Goal: Information Seeking & Learning: Learn about a topic

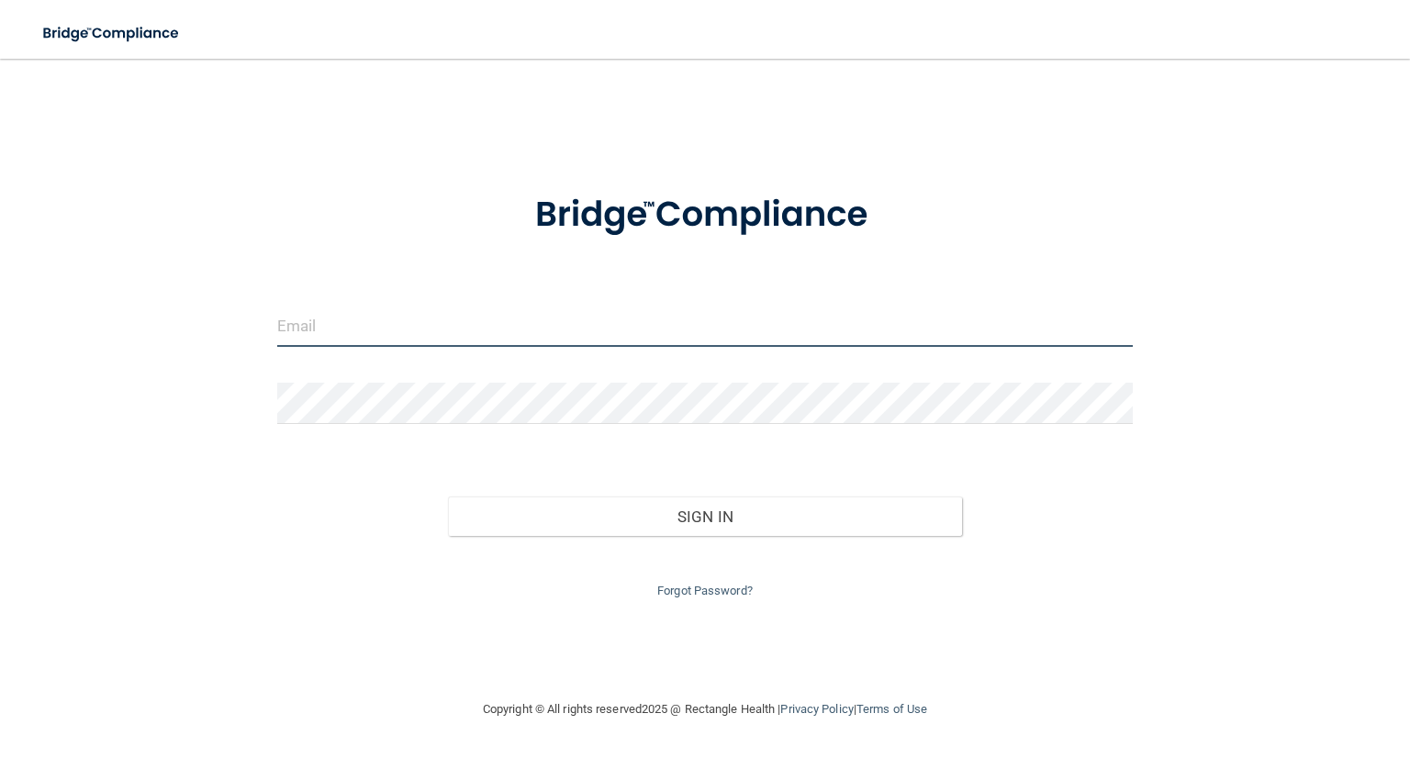
click at [510, 320] on input "email" at bounding box center [705, 326] width 856 height 41
type input "[EMAIL_ADDRESS][DOMAIN_NAME]"
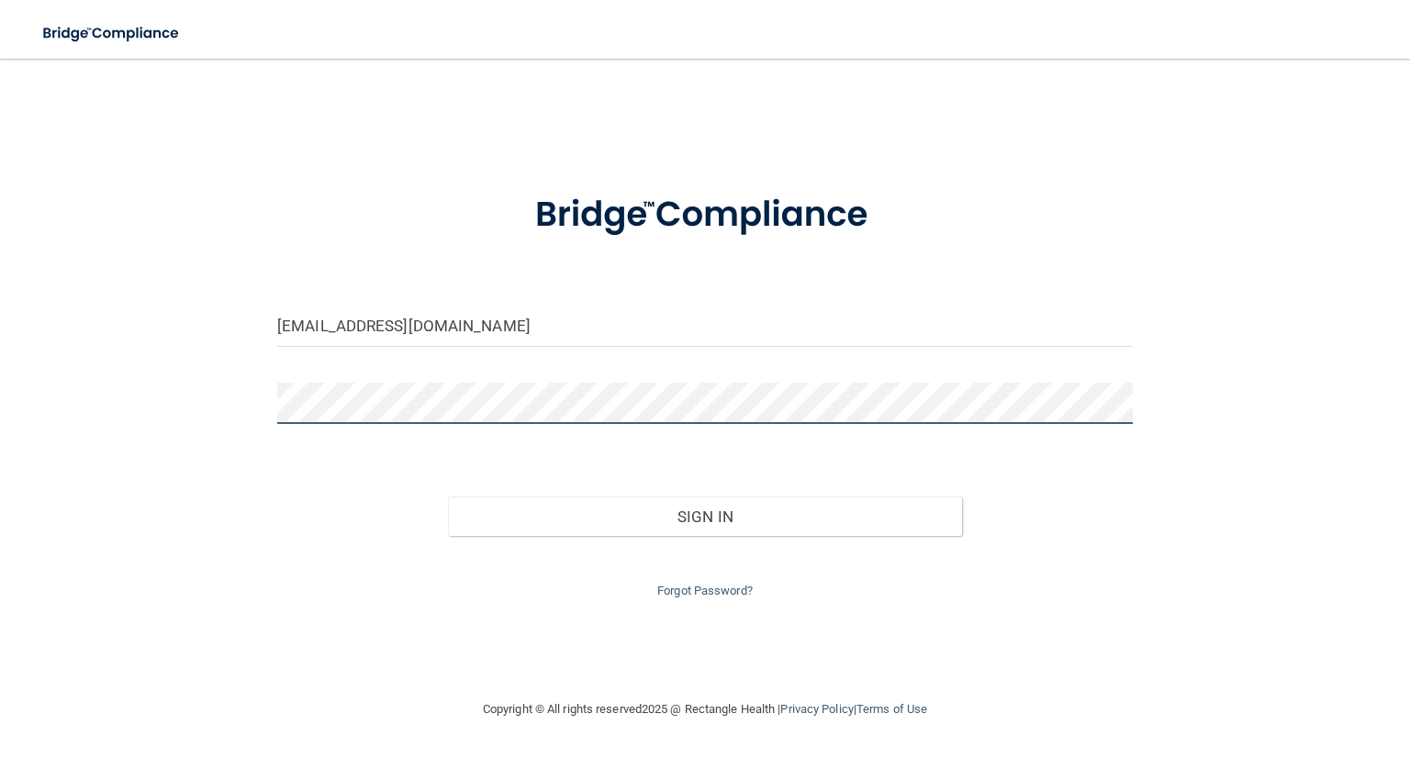
click at [448, 497] on button "Sign In" at bounding box center [704, 517] width 513 height 40
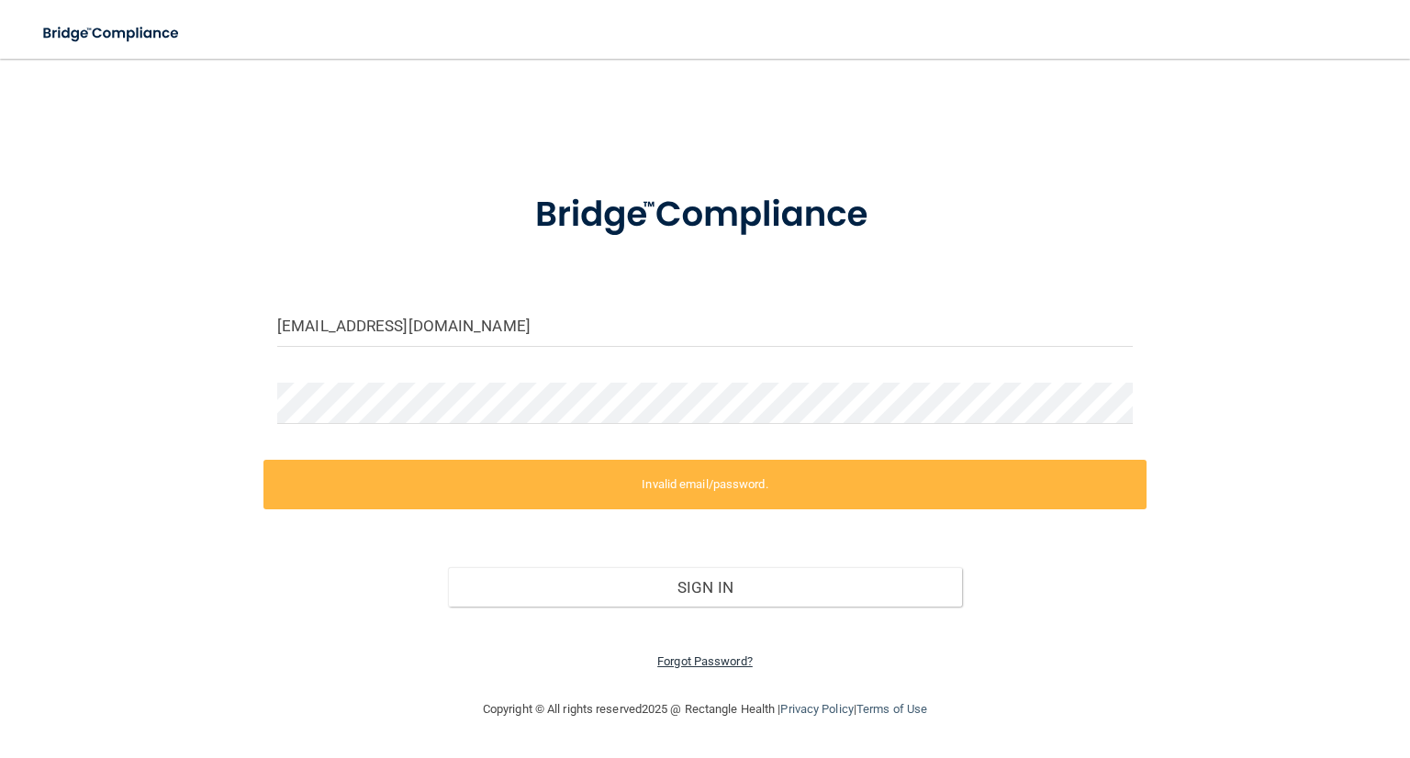
click at [682, 657] on link "Forgot Password?" at bounding box center [704, 662] width 95 height 14
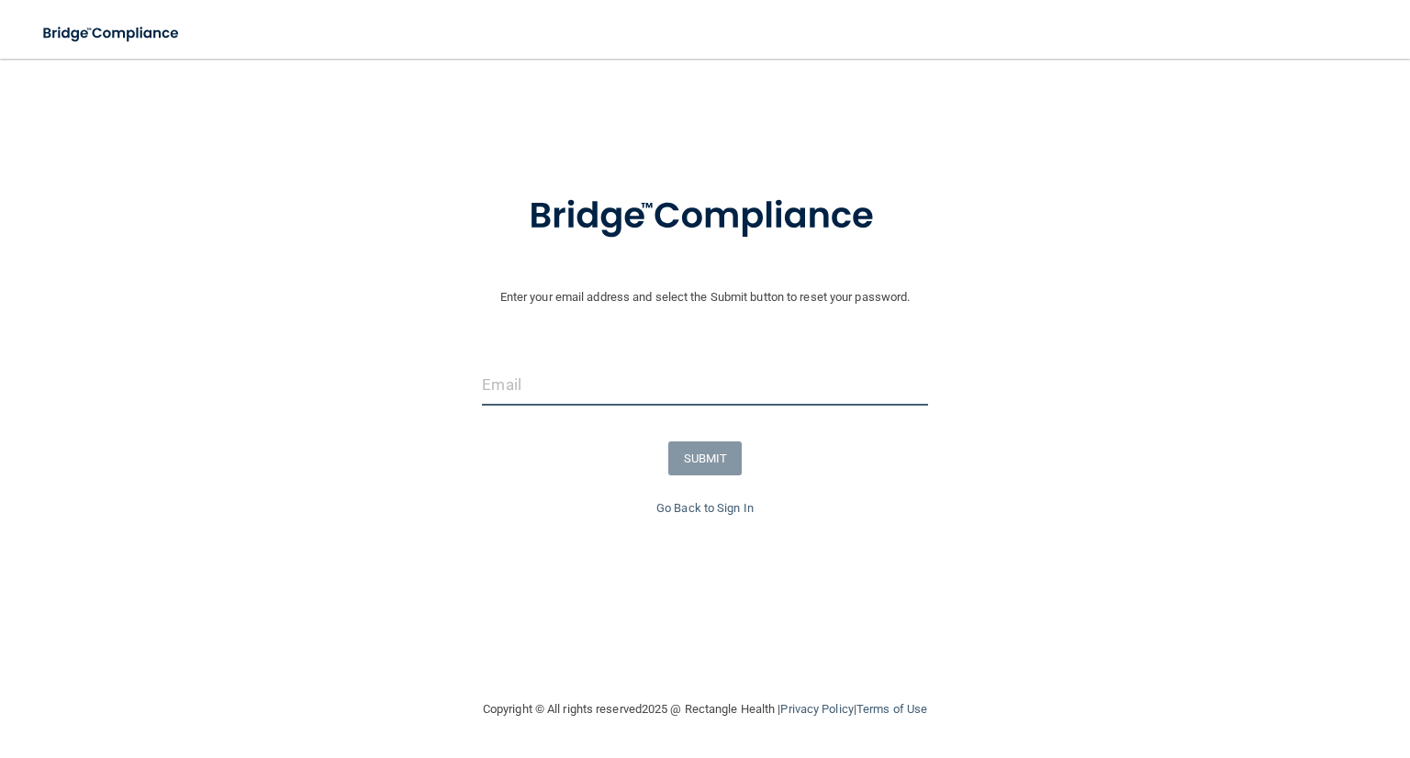
click at [667, 373] on input "email" at bounding box center [704, 384] width 445 height 41
click at [671, 394] on input "acampbell@vsmmgt.com" at bounding box center [704, 384] width 445 height 41
click at [670, 394] on input "acampbell@vsmmgt.com" at bounding box center [704, 384] width 445 height 41
type input "[EMAIL_ADDRESS][DOMAIN_NAME]"
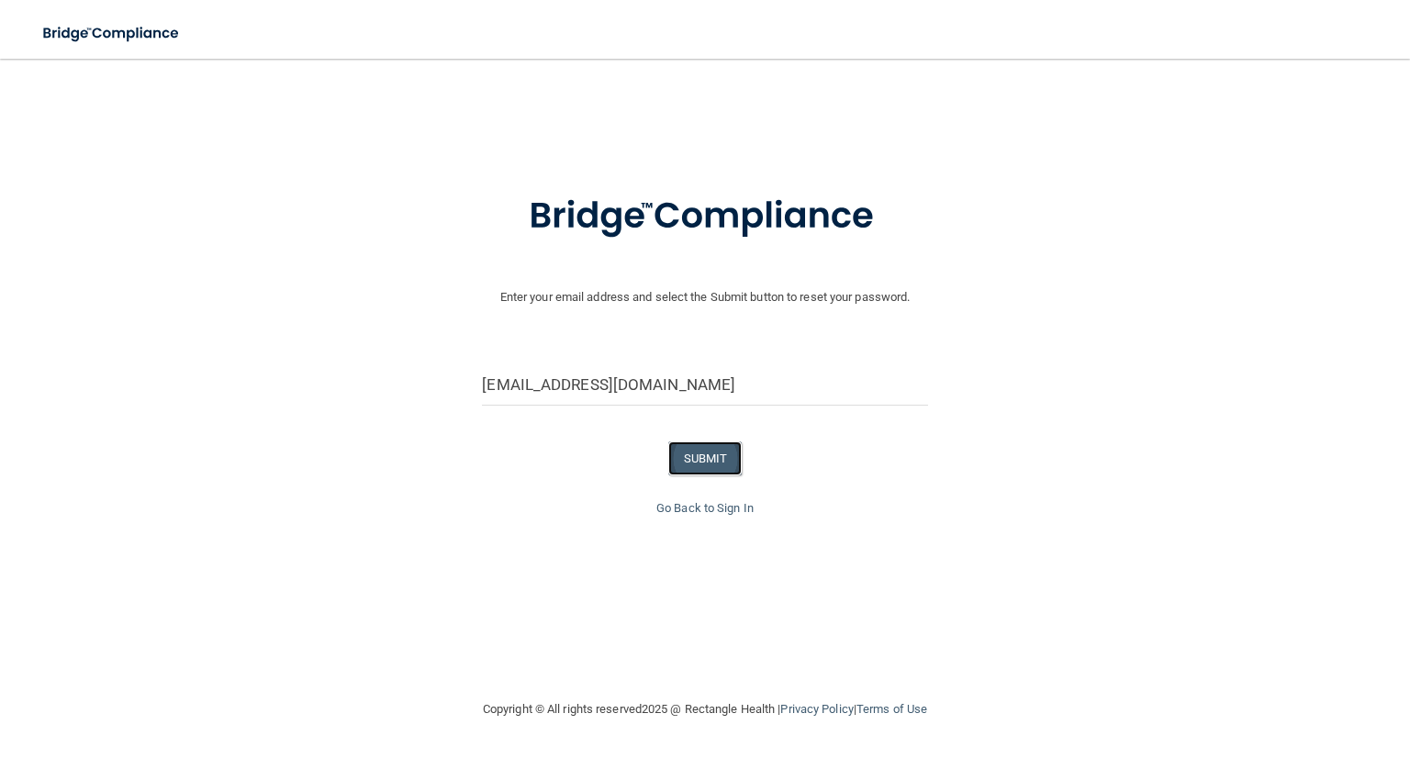
click at [694, 467] on button "SUBMIT" at bounding box center [705, 459] width 74 height 34
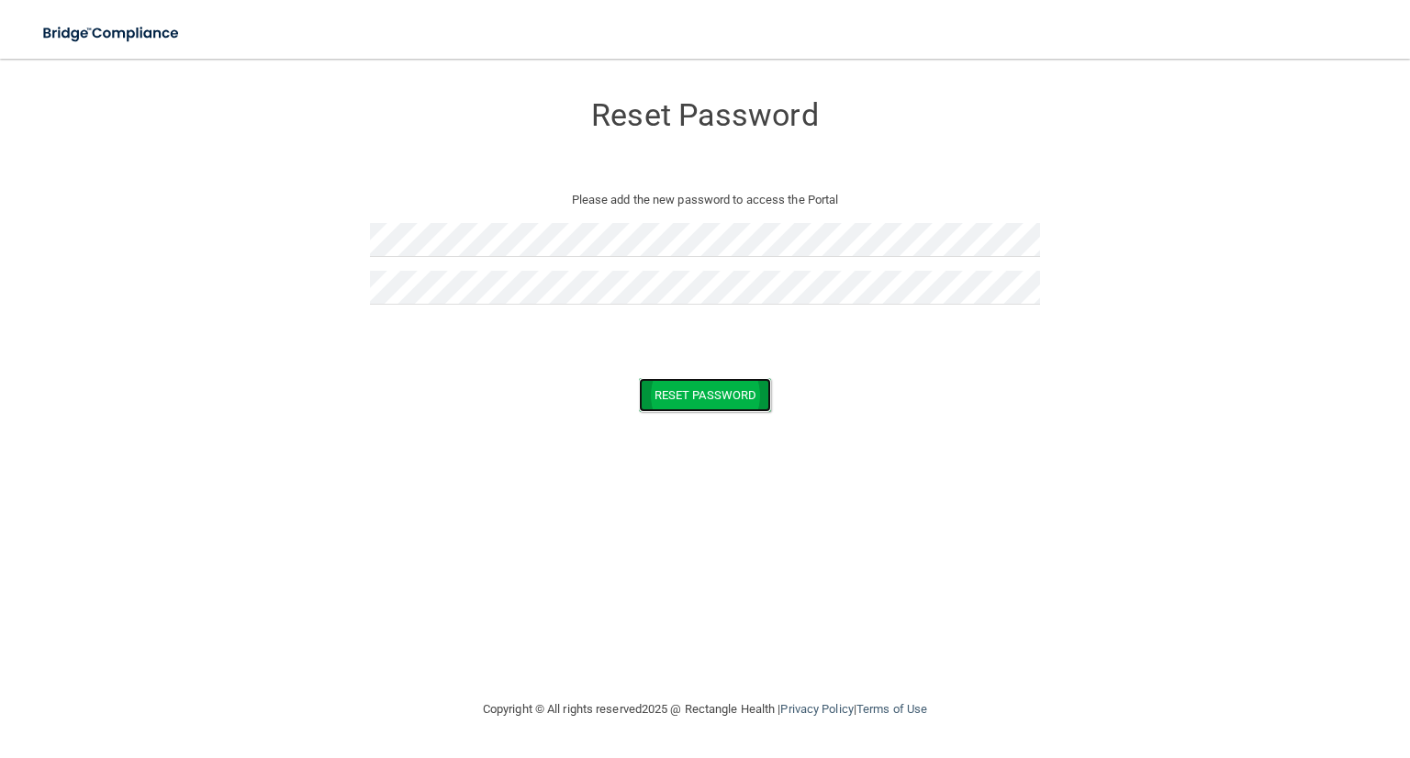
click at [716, 401] on button "Reset Password" at bounding box center [705, 395] width 132 height 34
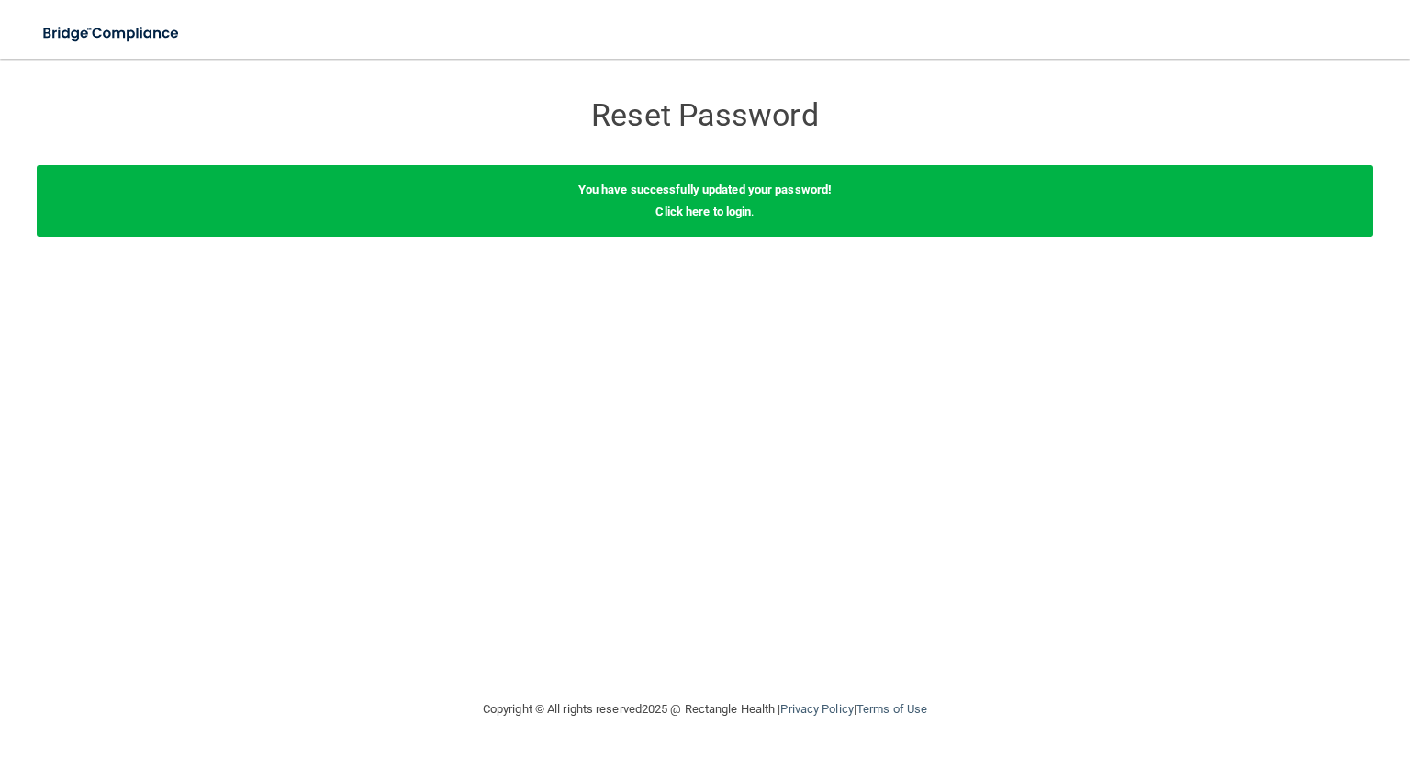
click at [726, 219] on div "You have successfully updated your password! Click here to login ." at bounding box center [705, 201] width 1337 height 72
click at [715, 214] on link "Click here to login" at bounding box center [702, 212] width 95 height 14
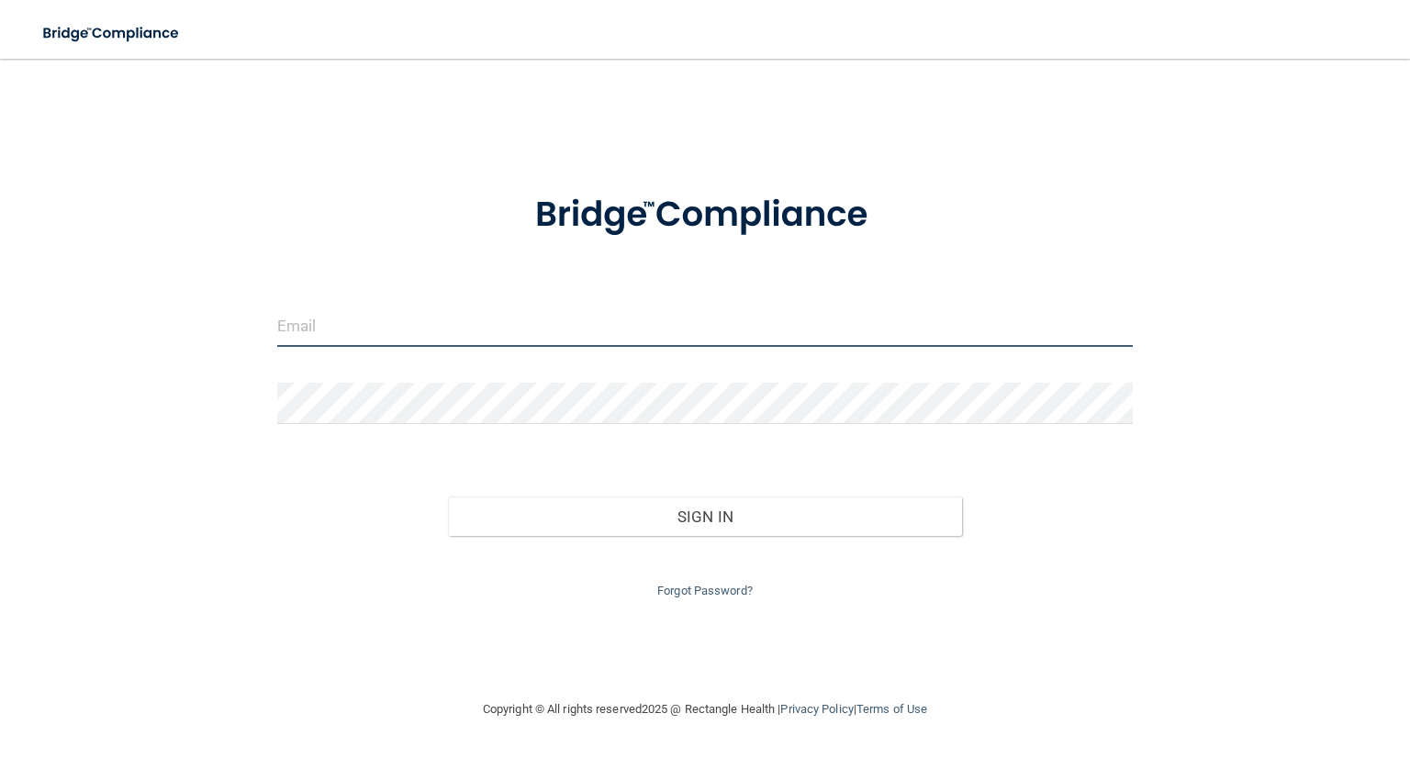
click at [606, 331] on input "email" at bounding box center [705, 326] width 856 height 41
click at [426, 325] on input "RucyDawn1012@gmail.com" at bounding box center [705, 326] width 856 height 41
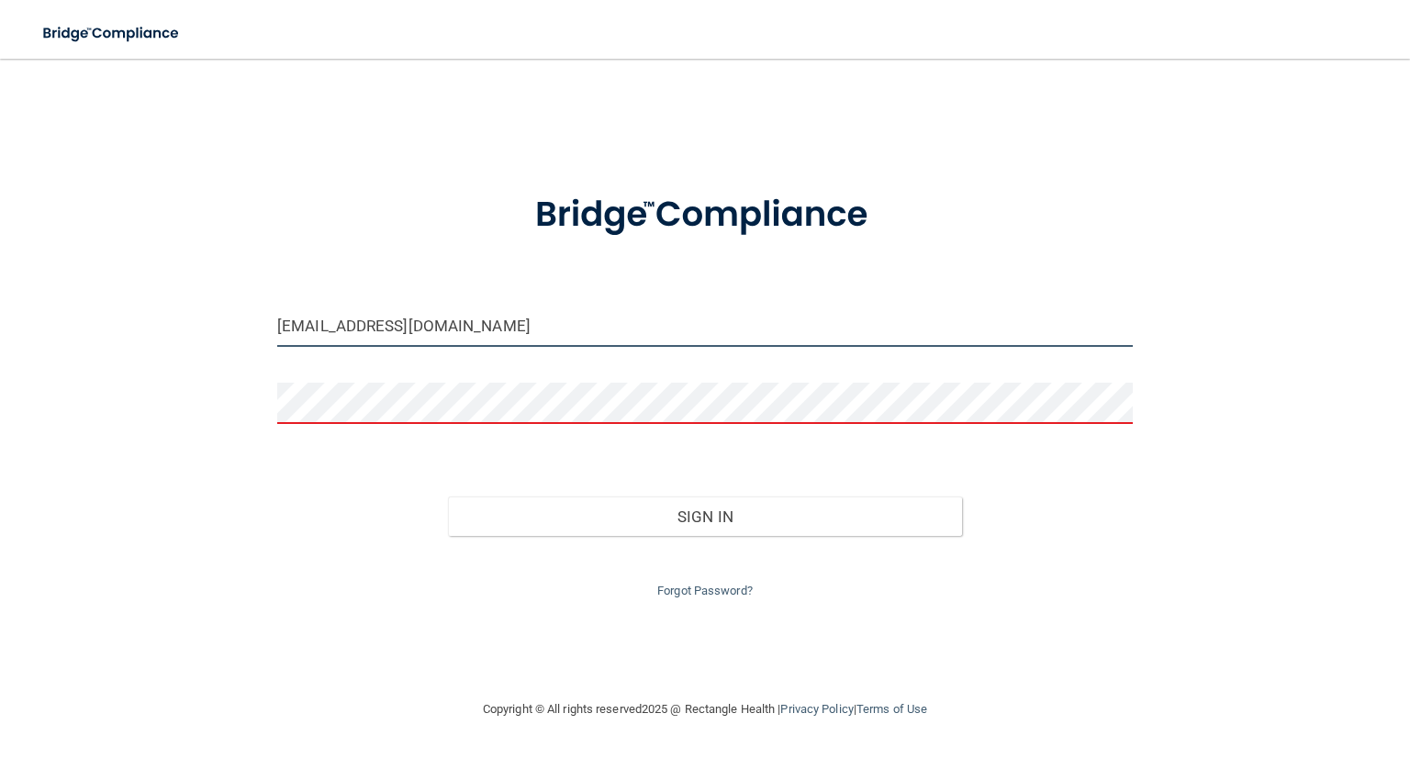
click at [426, 325] on input "RucyDawn1012@gmail.com" at bounding box center [705, 326] width 856 height 41
type input "[EMAIL_ADDRESS][DOMAIN_NAME]"
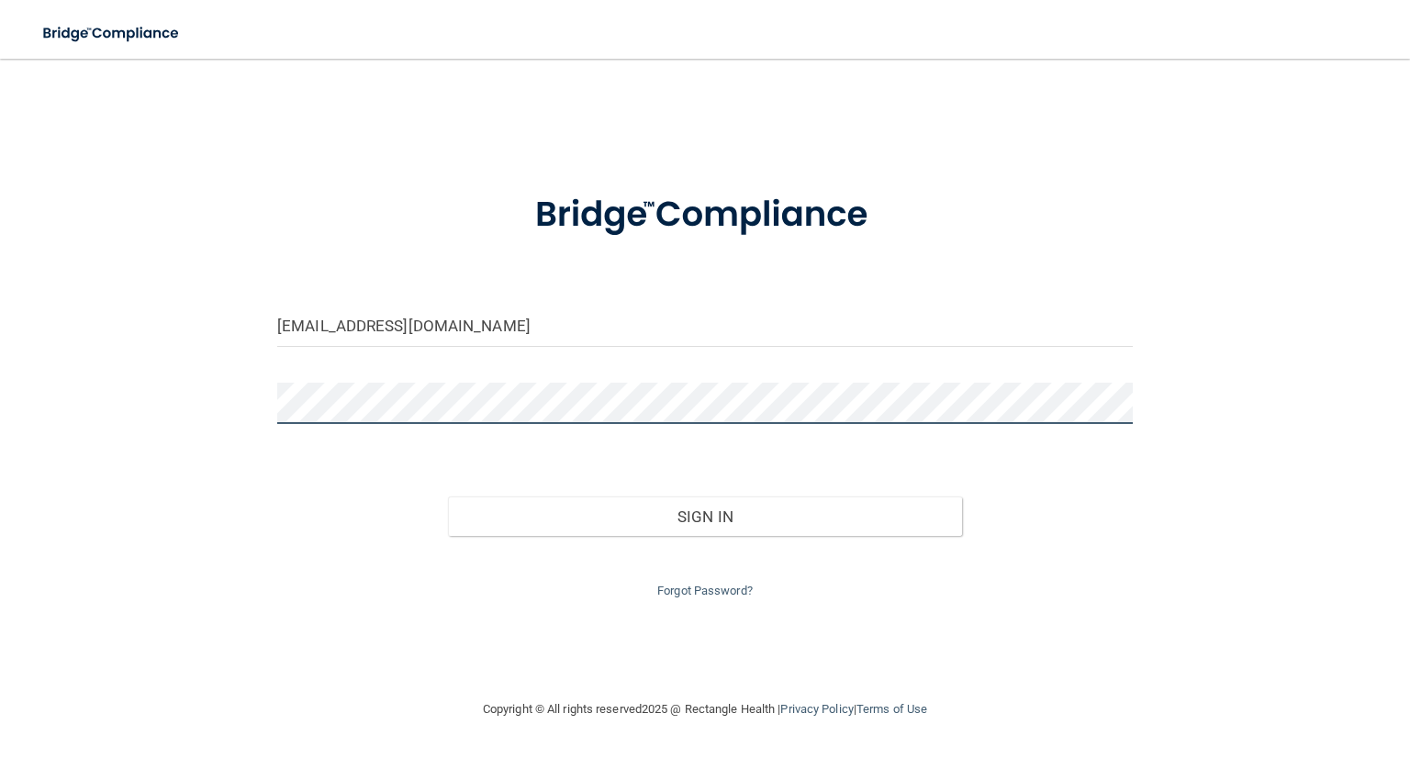
click at [448, 497] on button "Sign In" at bounding box center [704, 517] width 513 height 40
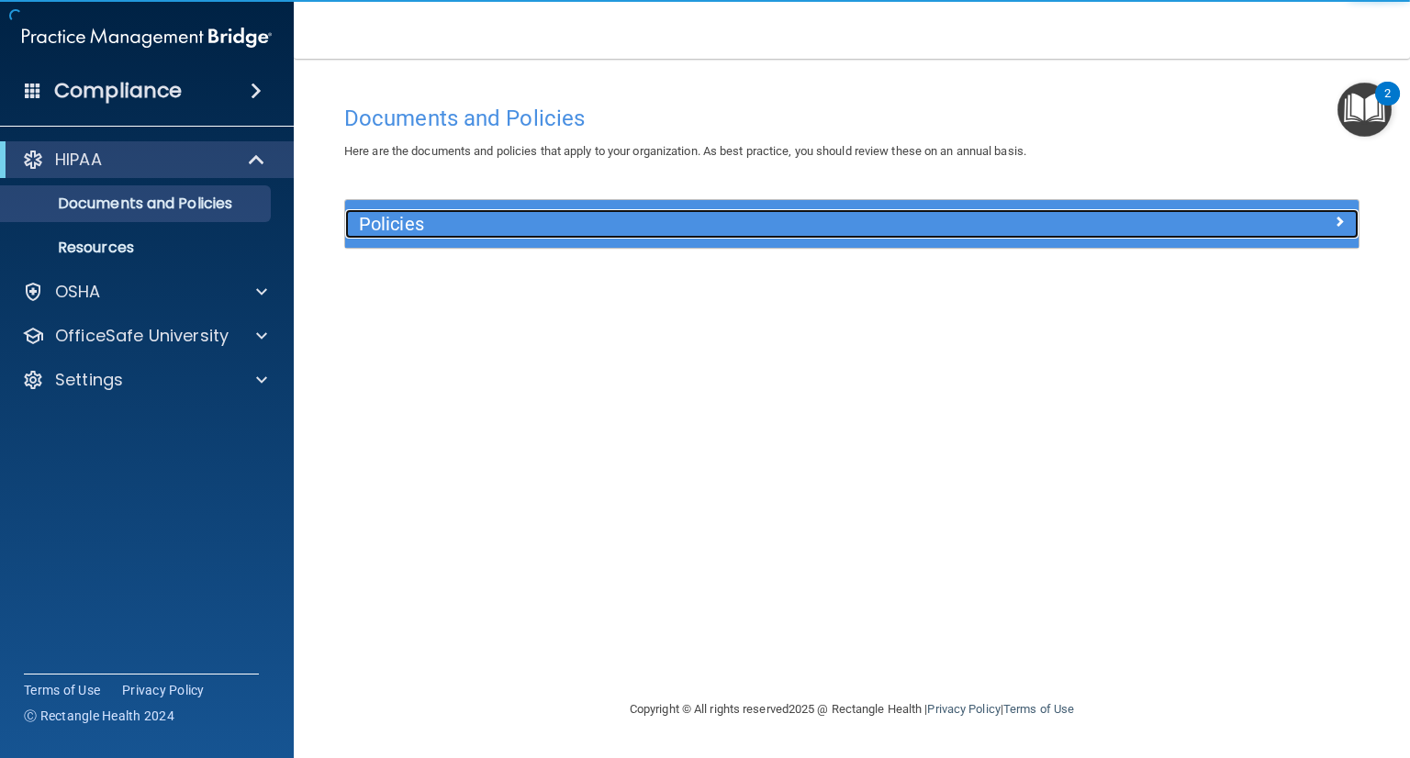
click at [391, 222] on h5 "Policies" at bounding box center [725, 224] width 733 height 20
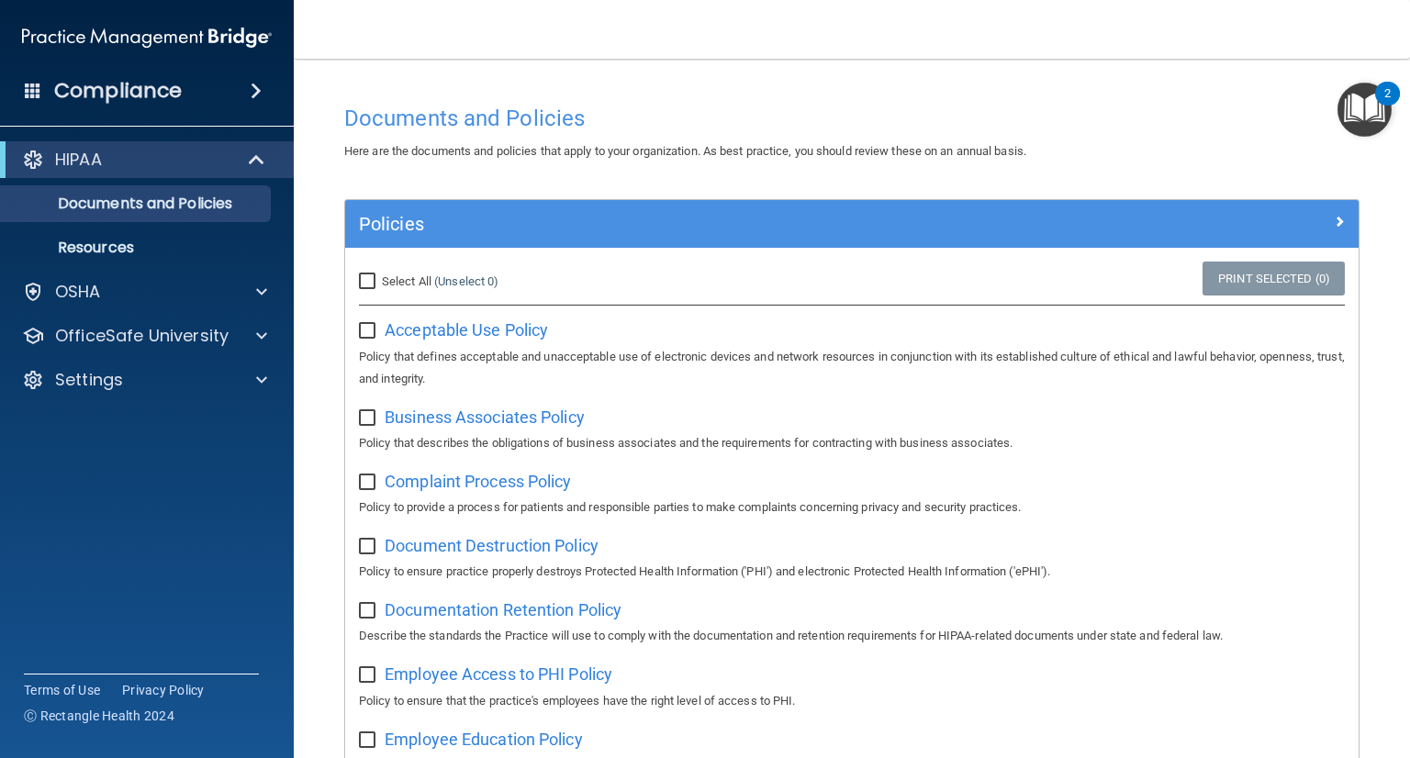
click at [369, 277] on input "Select All (Unselect 0) Unselect All" at bounding box center [369, 281] width 21 height 15
checkbox input "true"
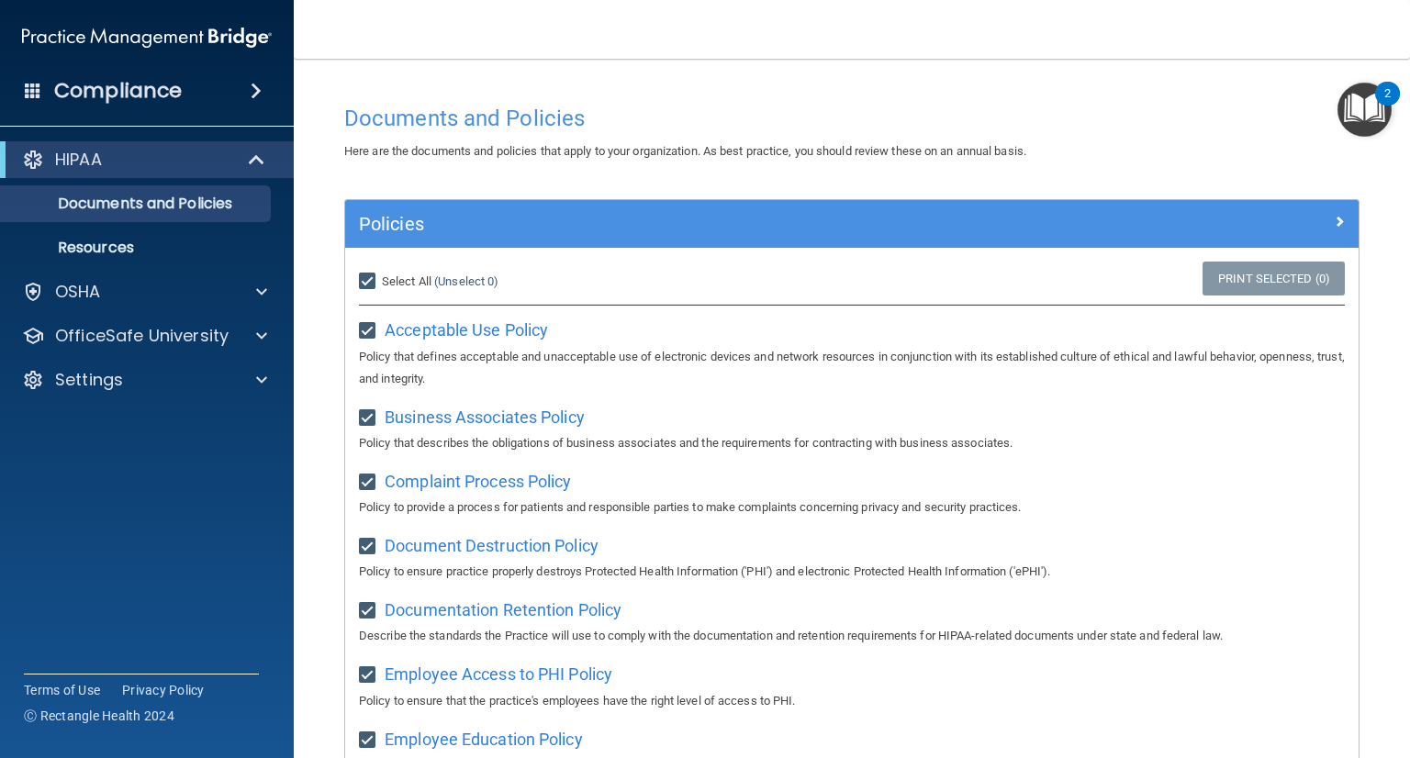
checkbox input "true"
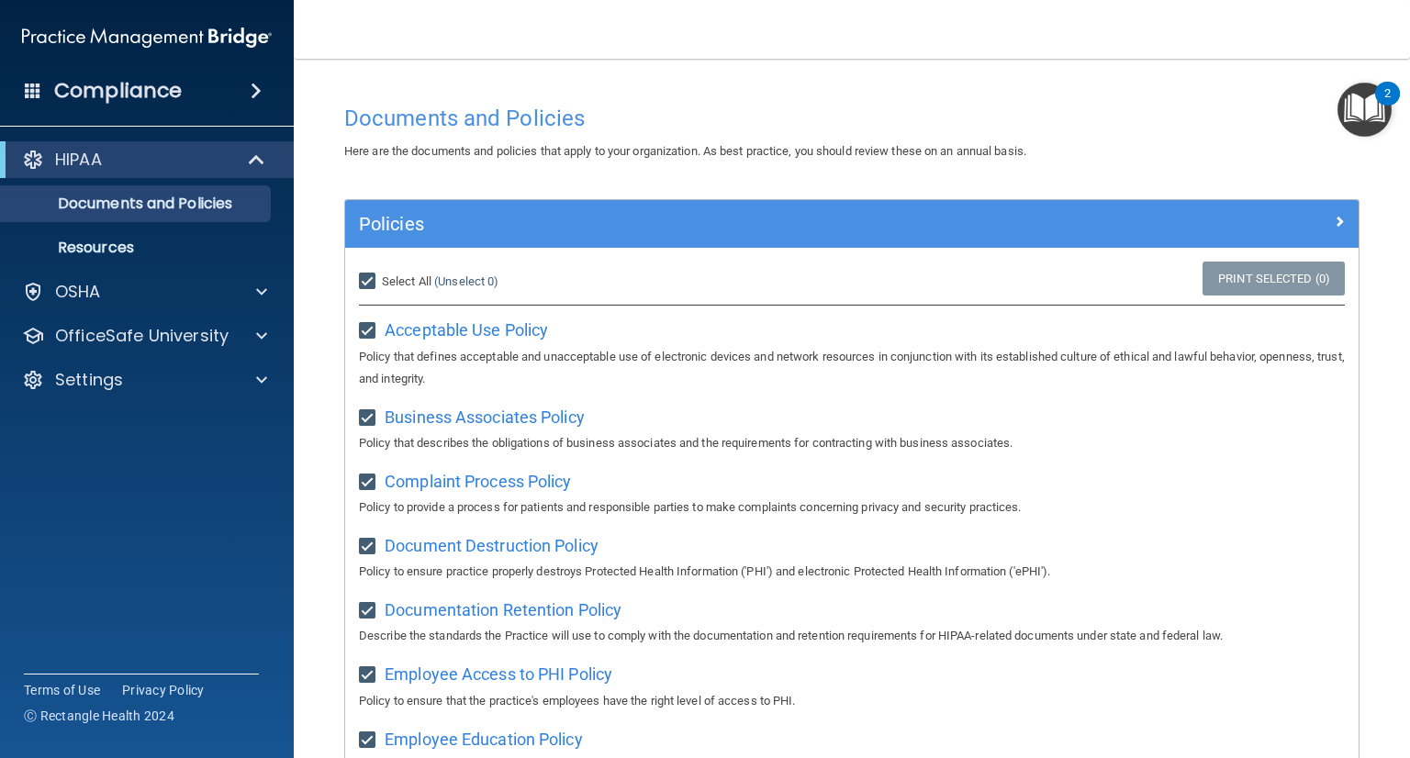
checkbox input "true"
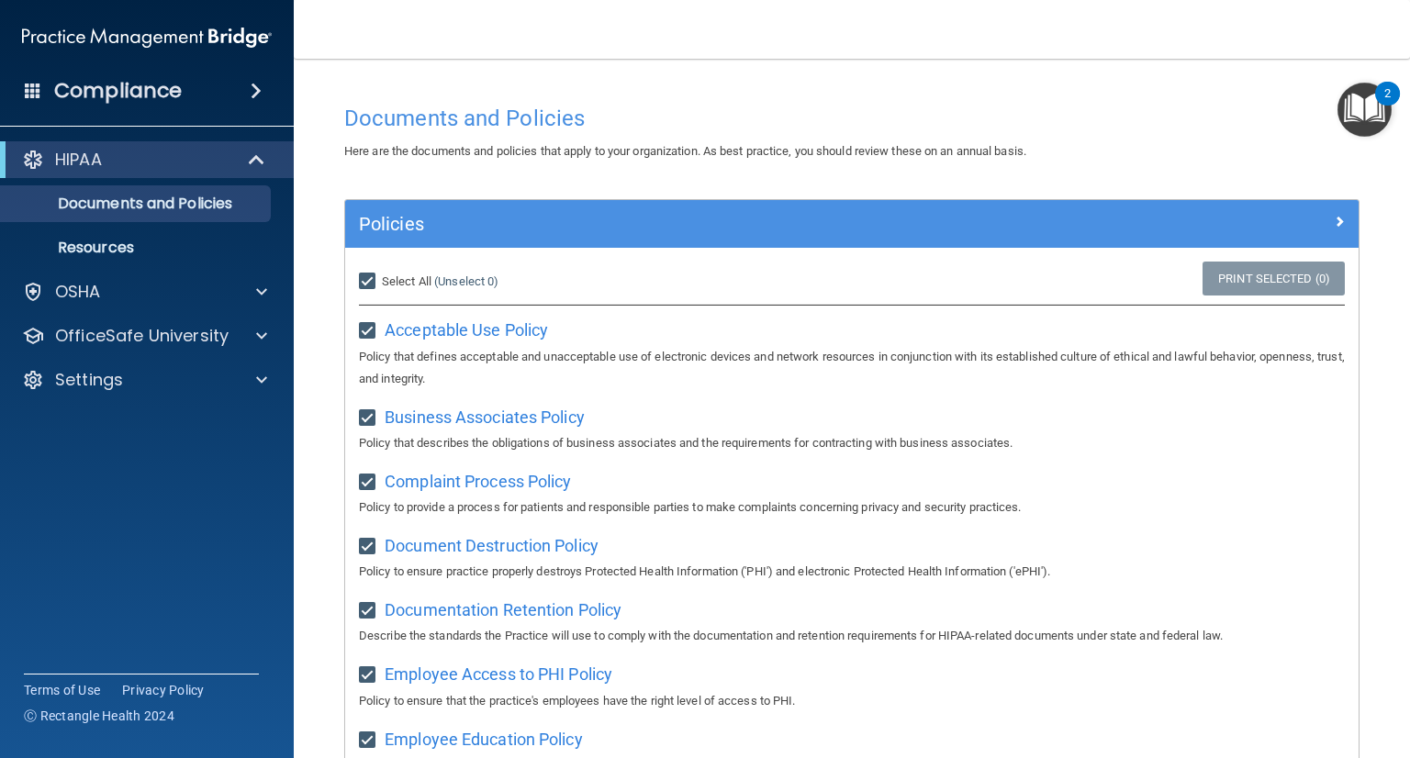
checkbox input "true"
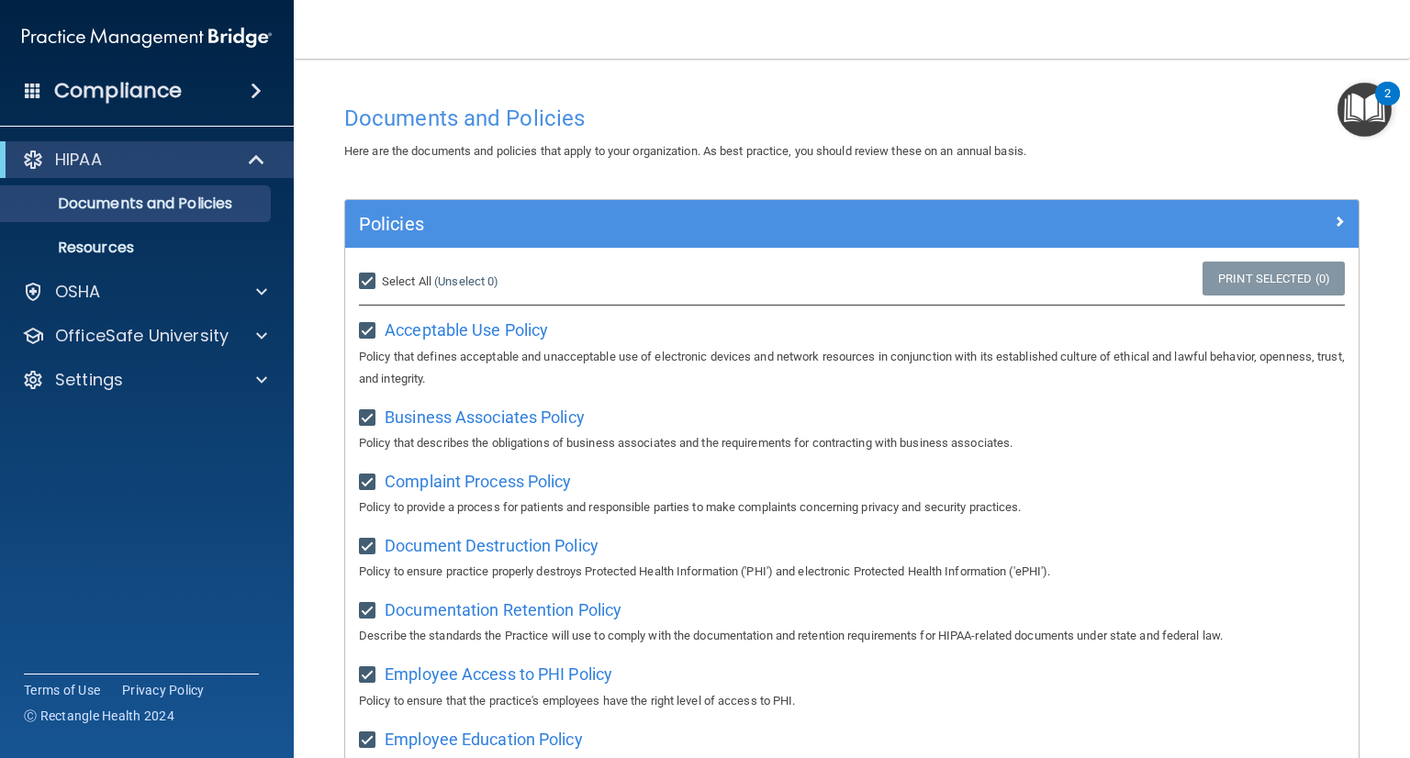
checkbox input "true"
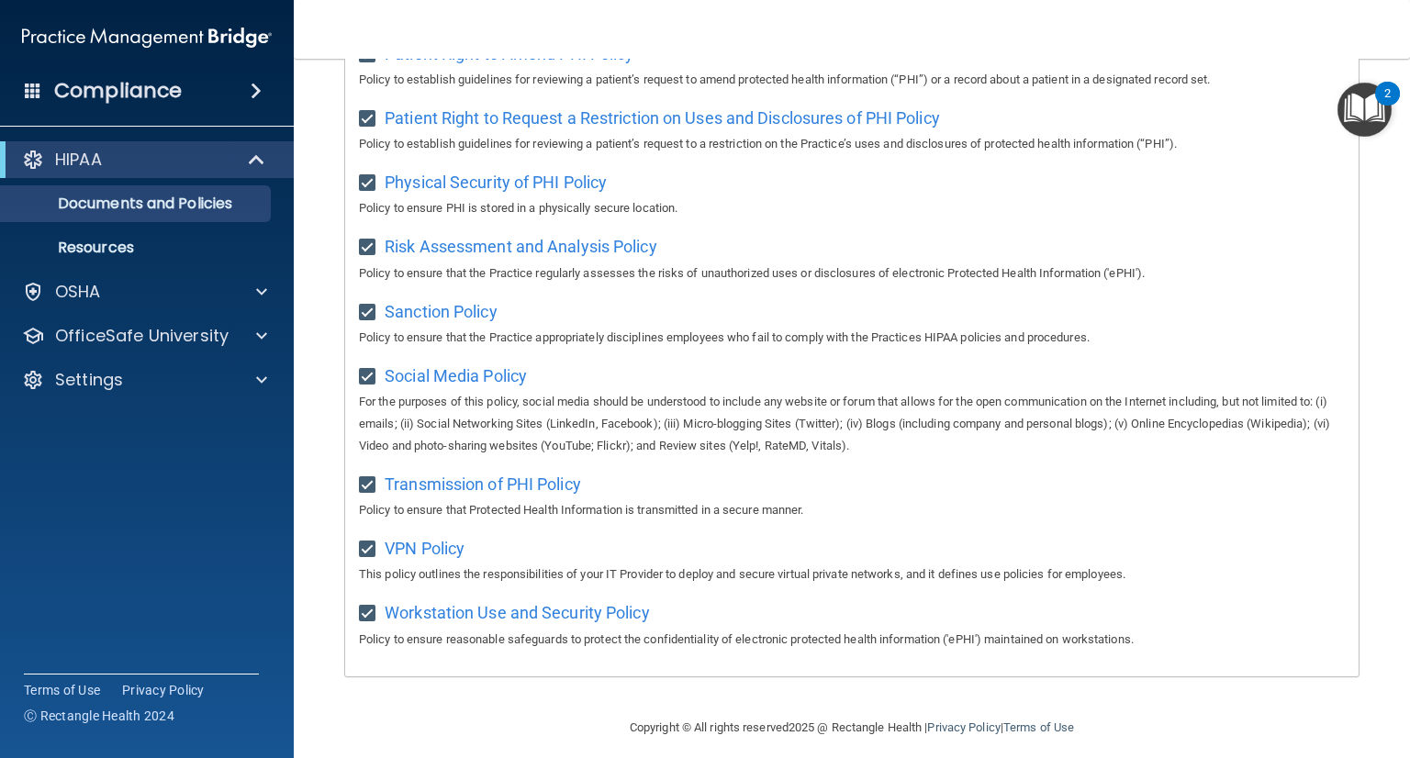
scroll to position [1119, 0]
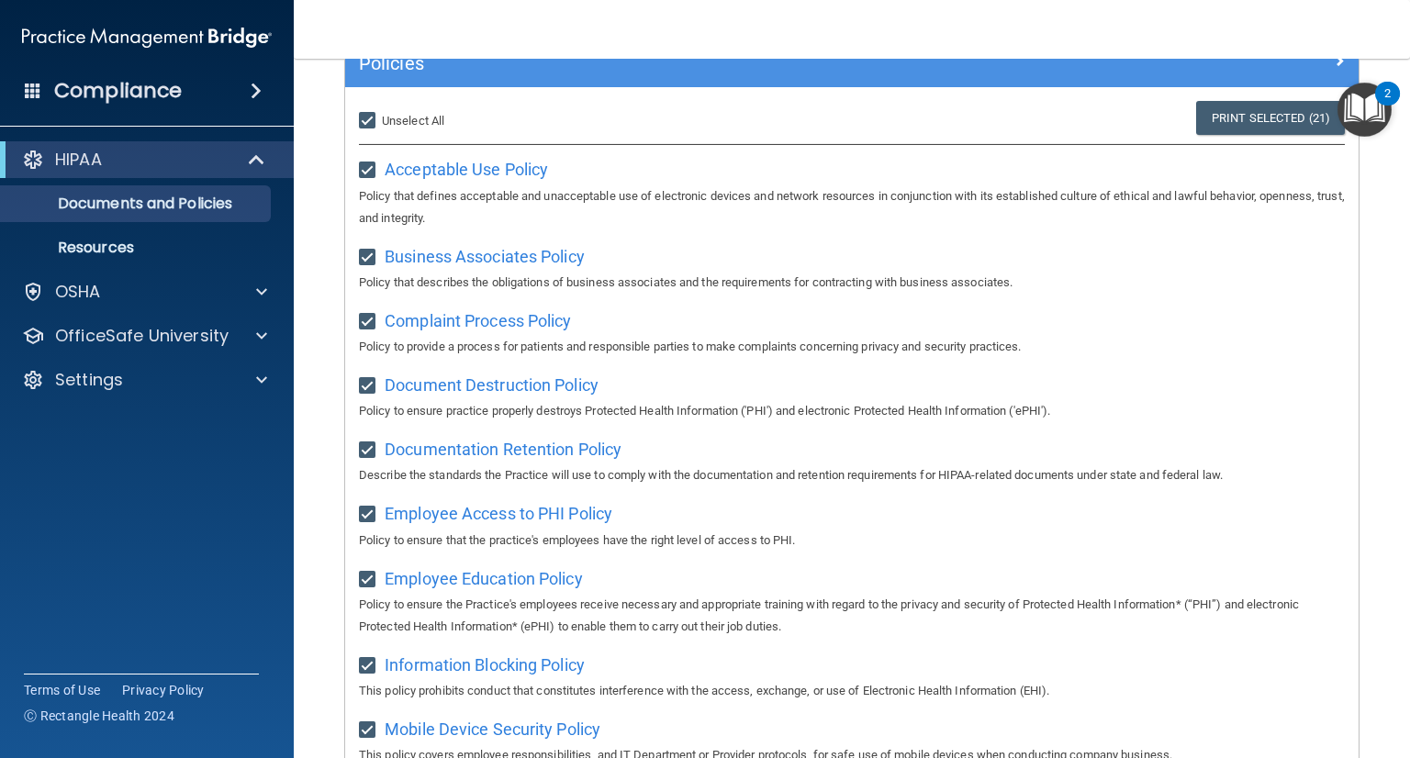
scroll to position [0, 0]
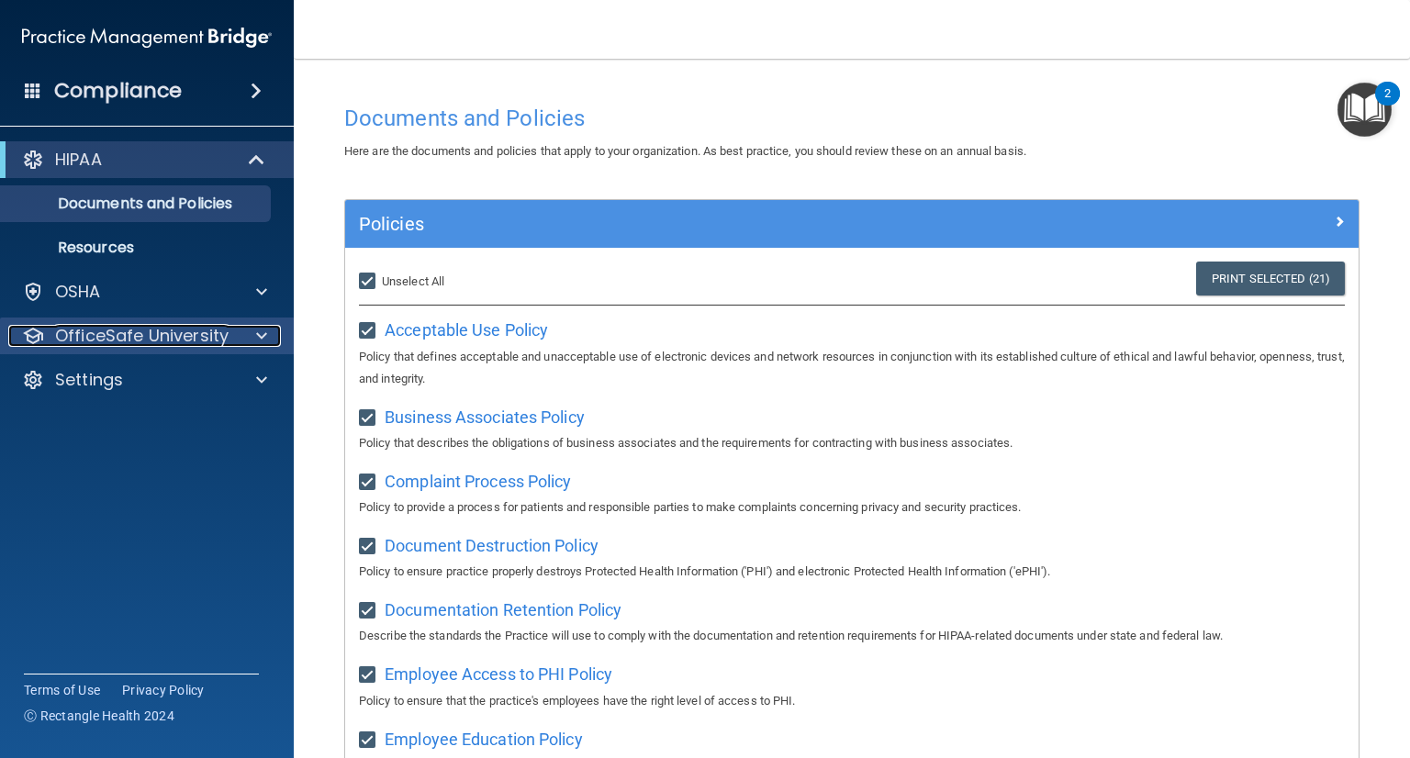
click at [213, 332] on p "OfficeSafe University" at bounding box center [141, 336] width 173 height 22
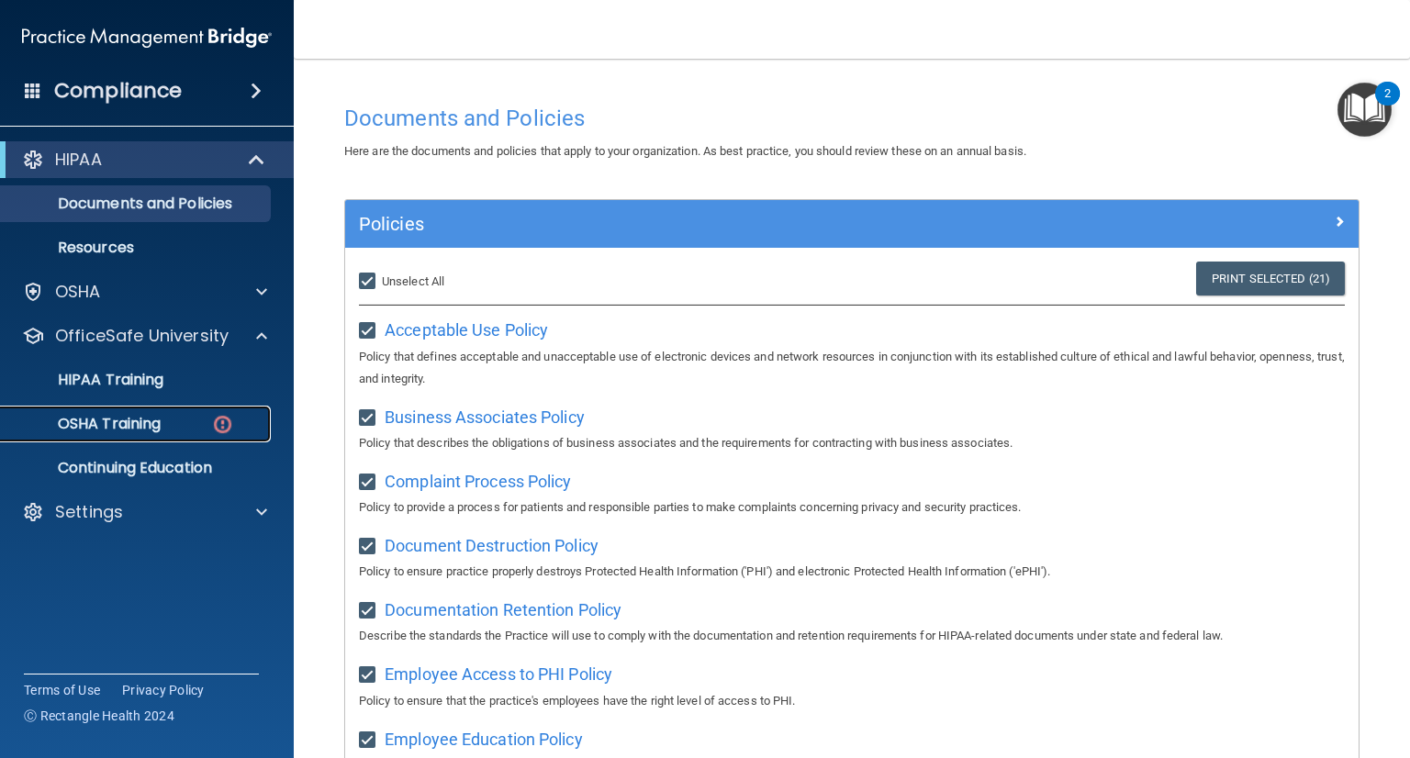
click at [144, 425] on p "OSHA Training" at bounding box center [86, 424] width 149 height 18
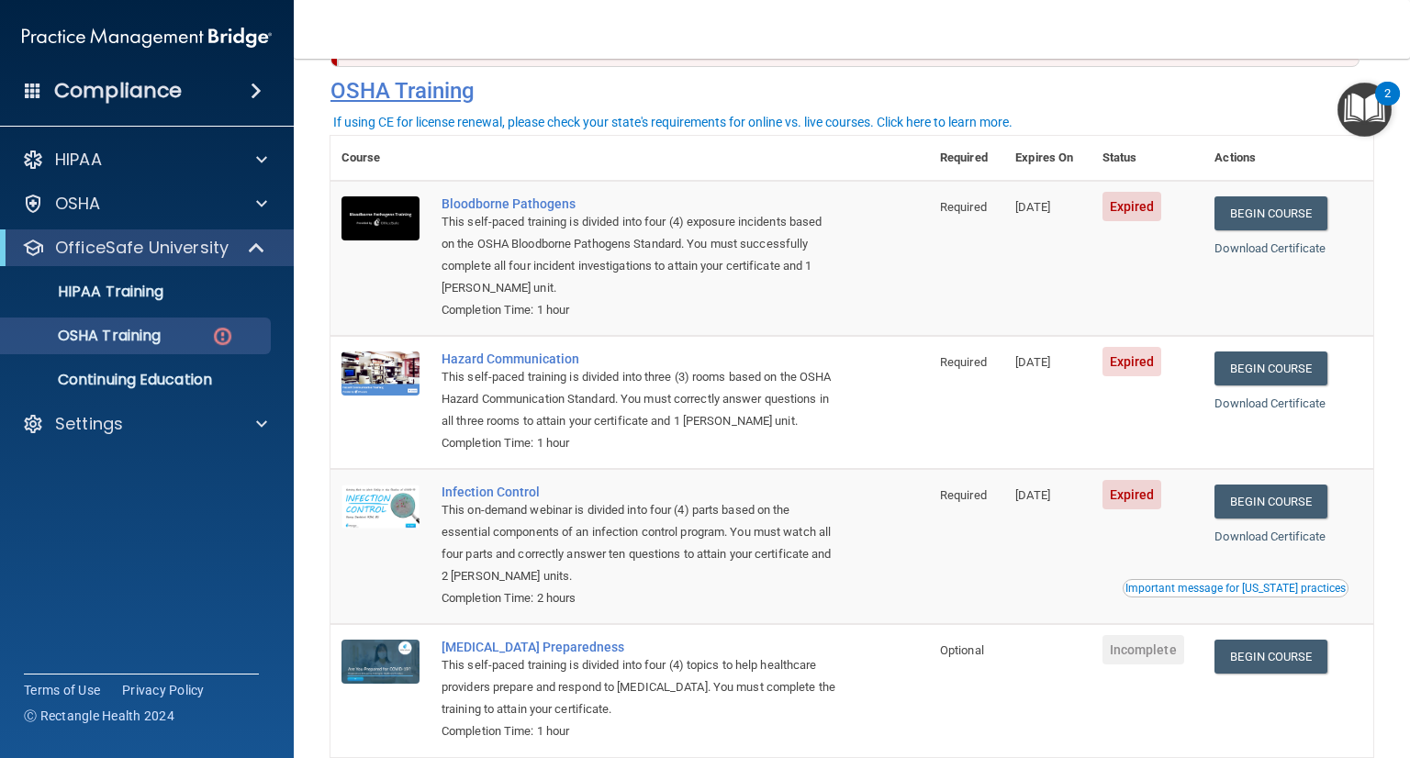
scroll to position [74, 0]
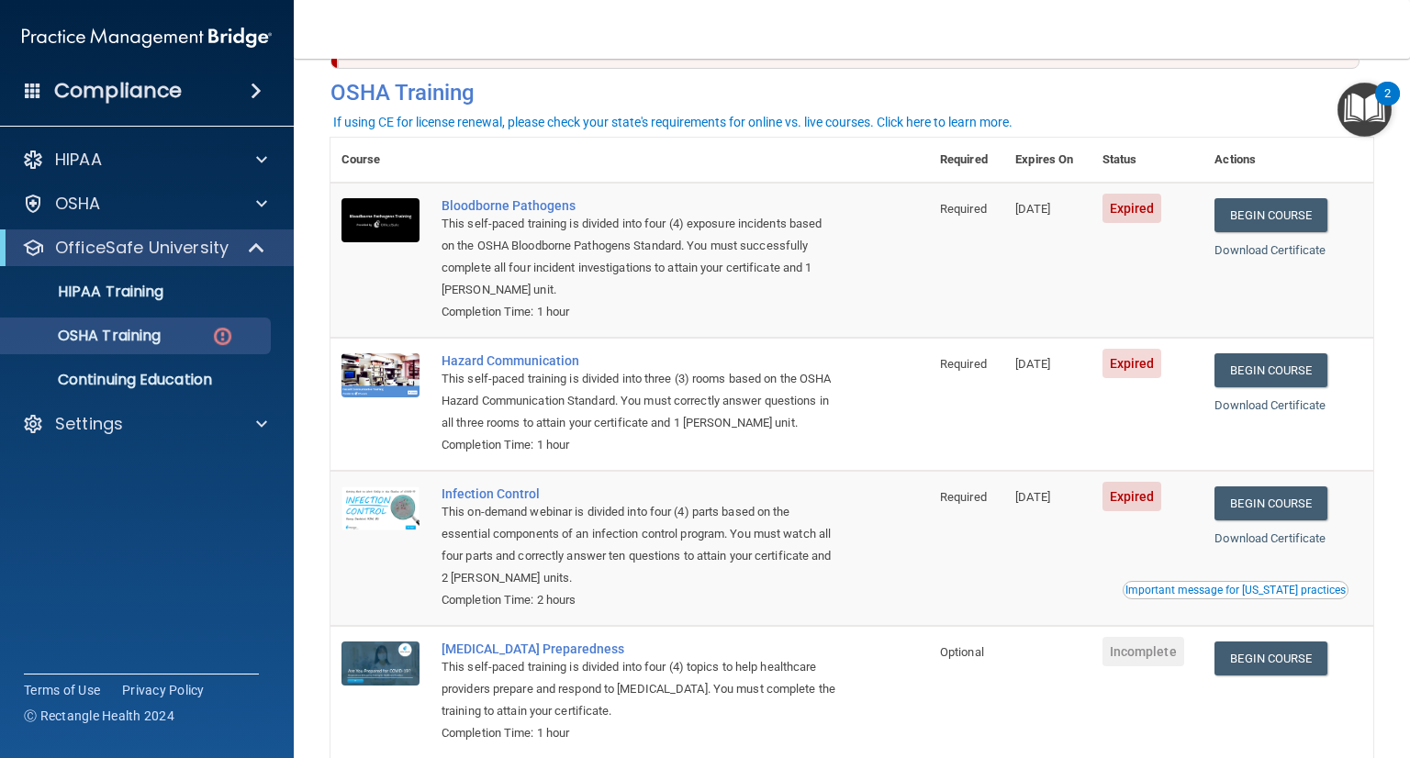
click at [557, 151] on th at bounding box center [680, 160] width 498 height 45
click at [1254, 205] on link "Begin Course" at bounding box center [1270, 215] width 112 height 34
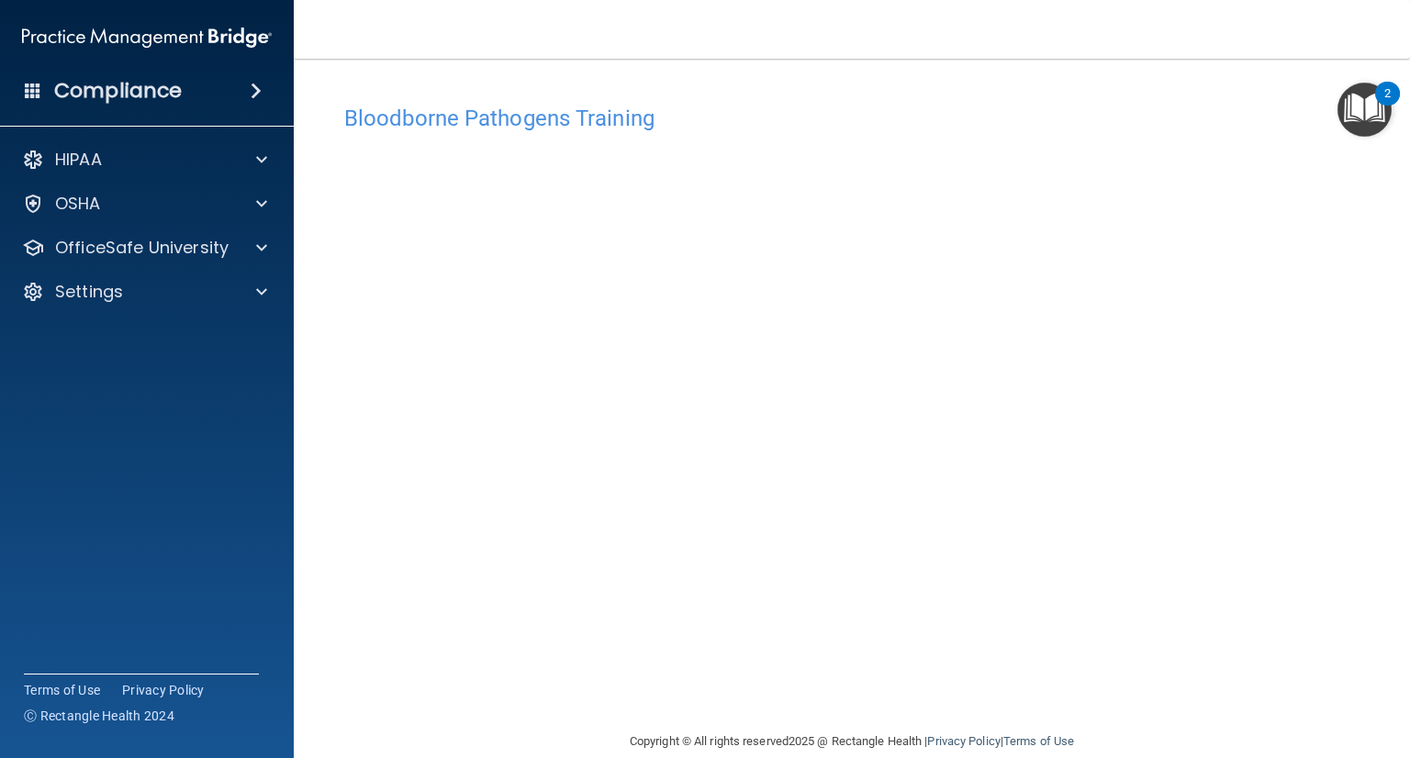
scroll to position [28, 0]
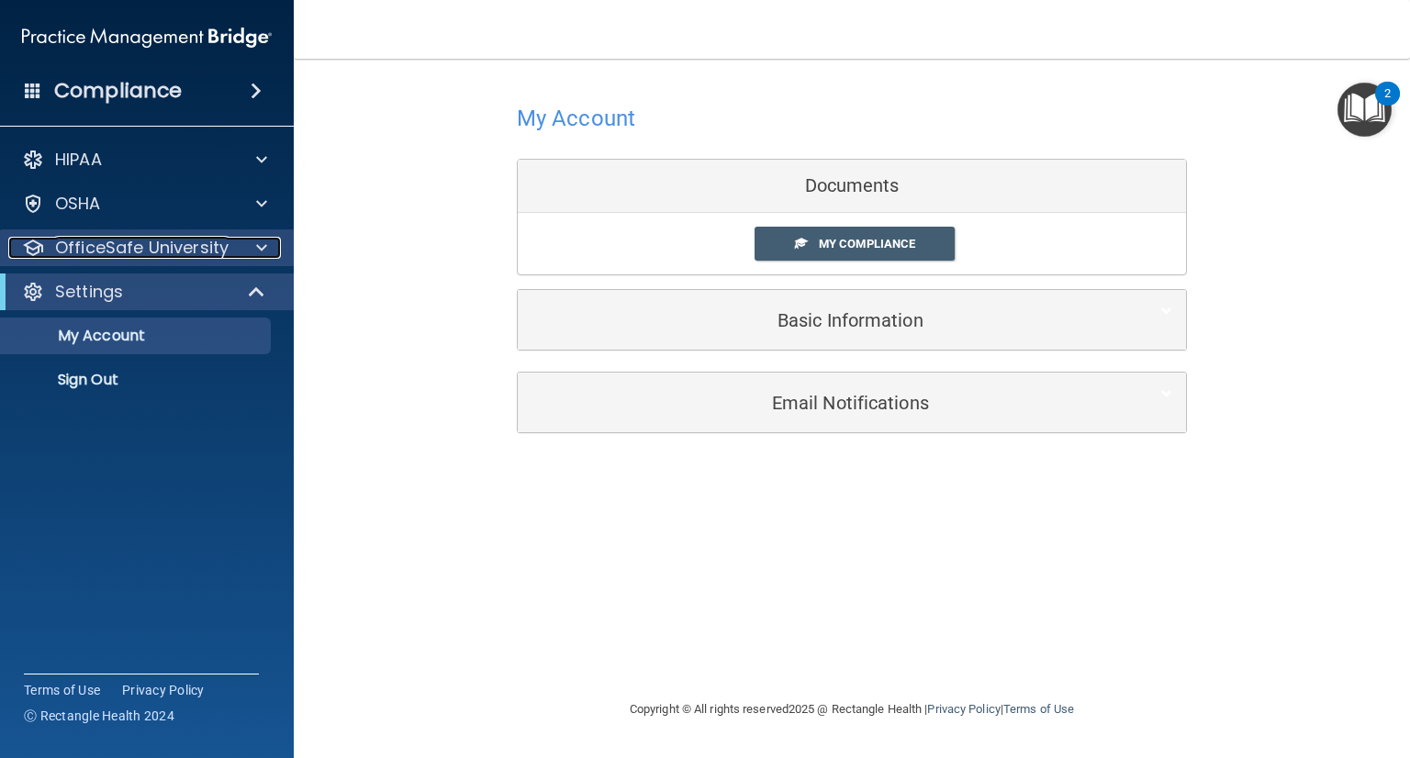
click at [252, 243] on div at bounding box center [259, 248] width 46 height 22
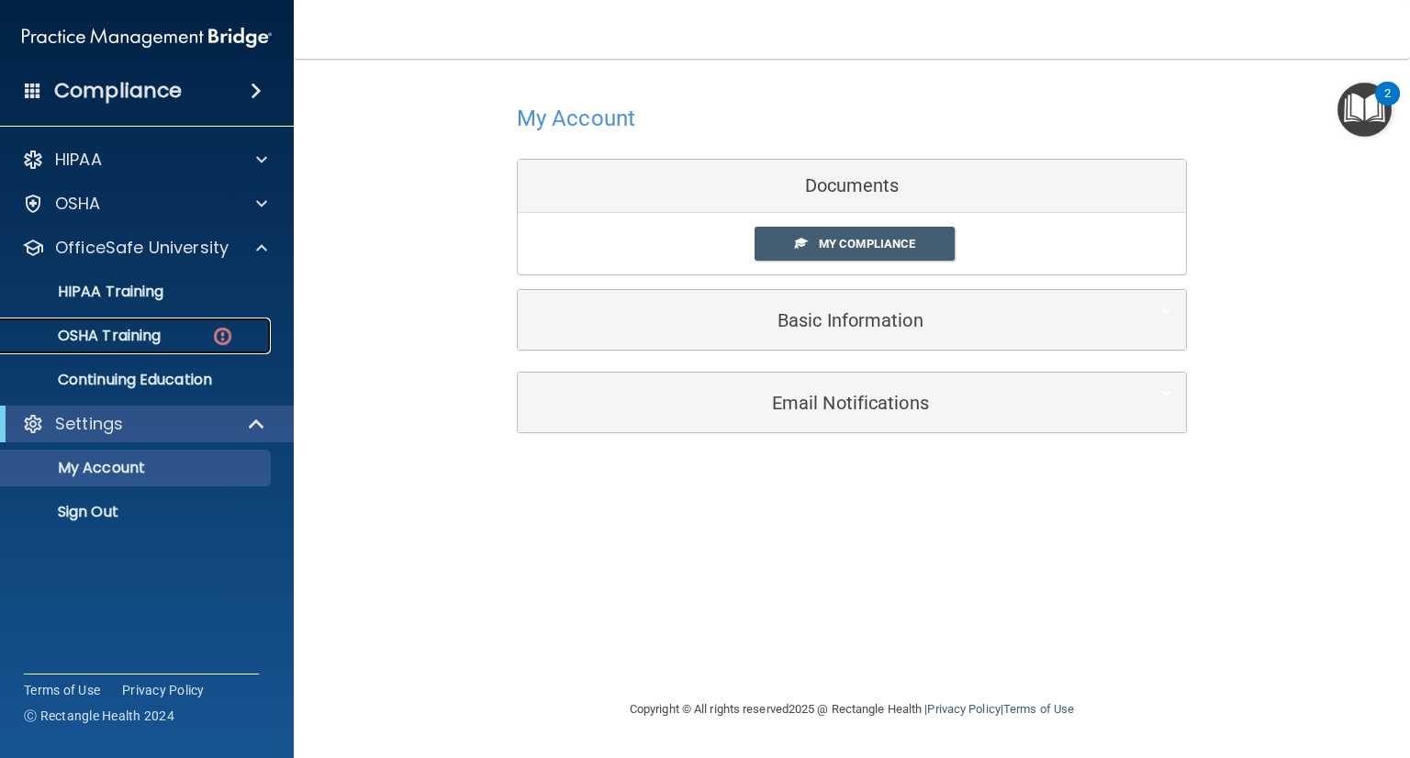
click at [201, 325] on link "OSHA Training" at bounding box center [126, 336] width 289 height 37
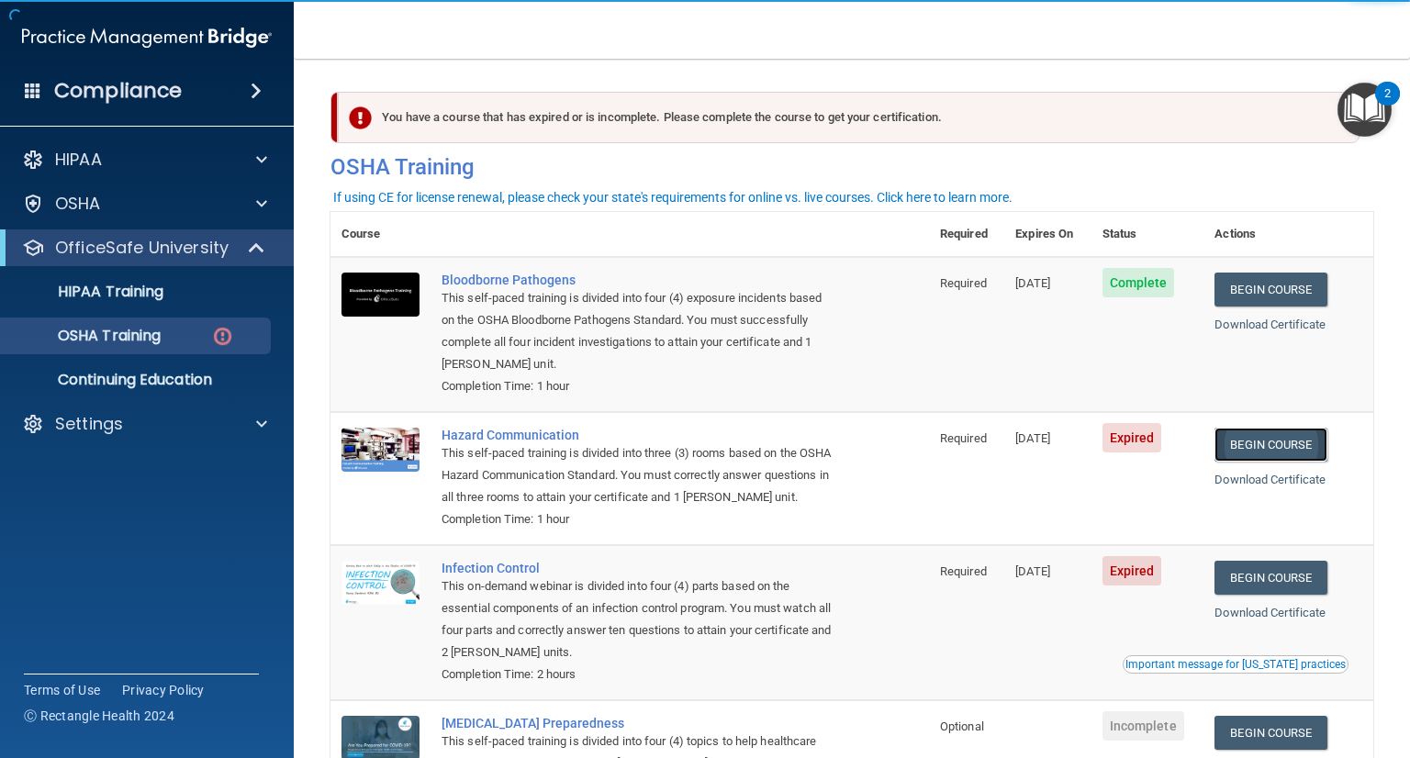
click at [1257, 438] on link "Begin Course" at bounding box center [1270, 445] width 112 height 34
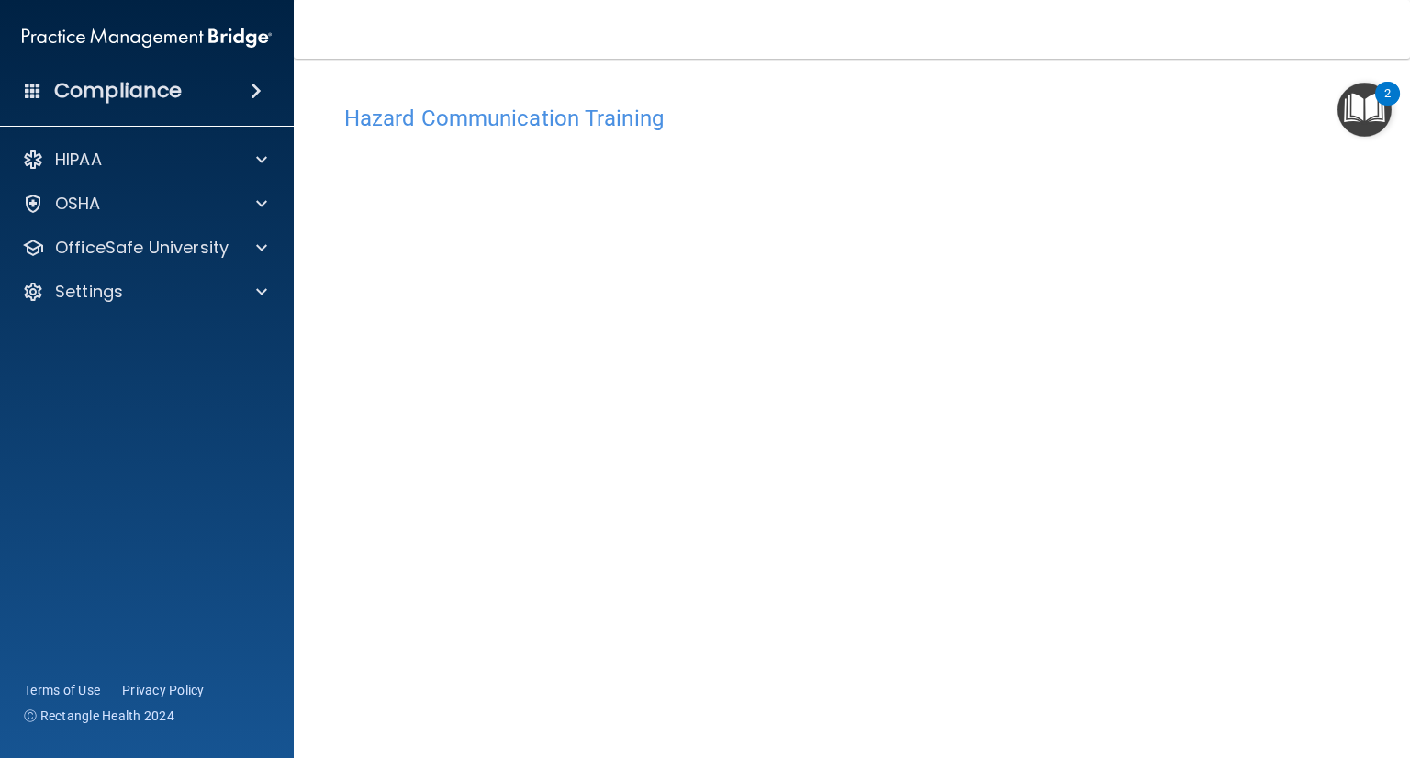
click at [1366, 106] on img "Open Resource Center, 2 new notifications" at bounding box center [1364, 110] width 54 height 54
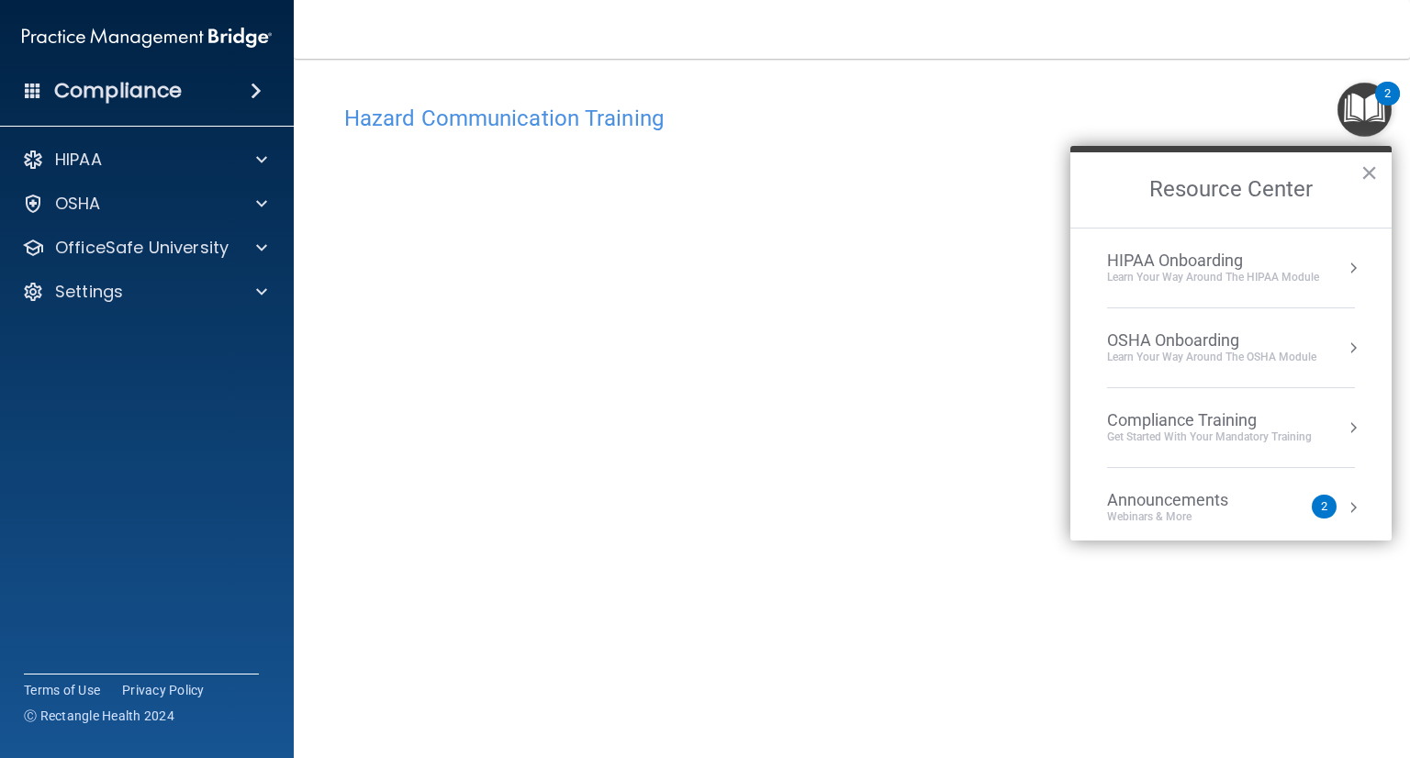
click at [1222, 104] on div "Hazard Communication Training" at bounding box center [851, 117] width 1043 height 45
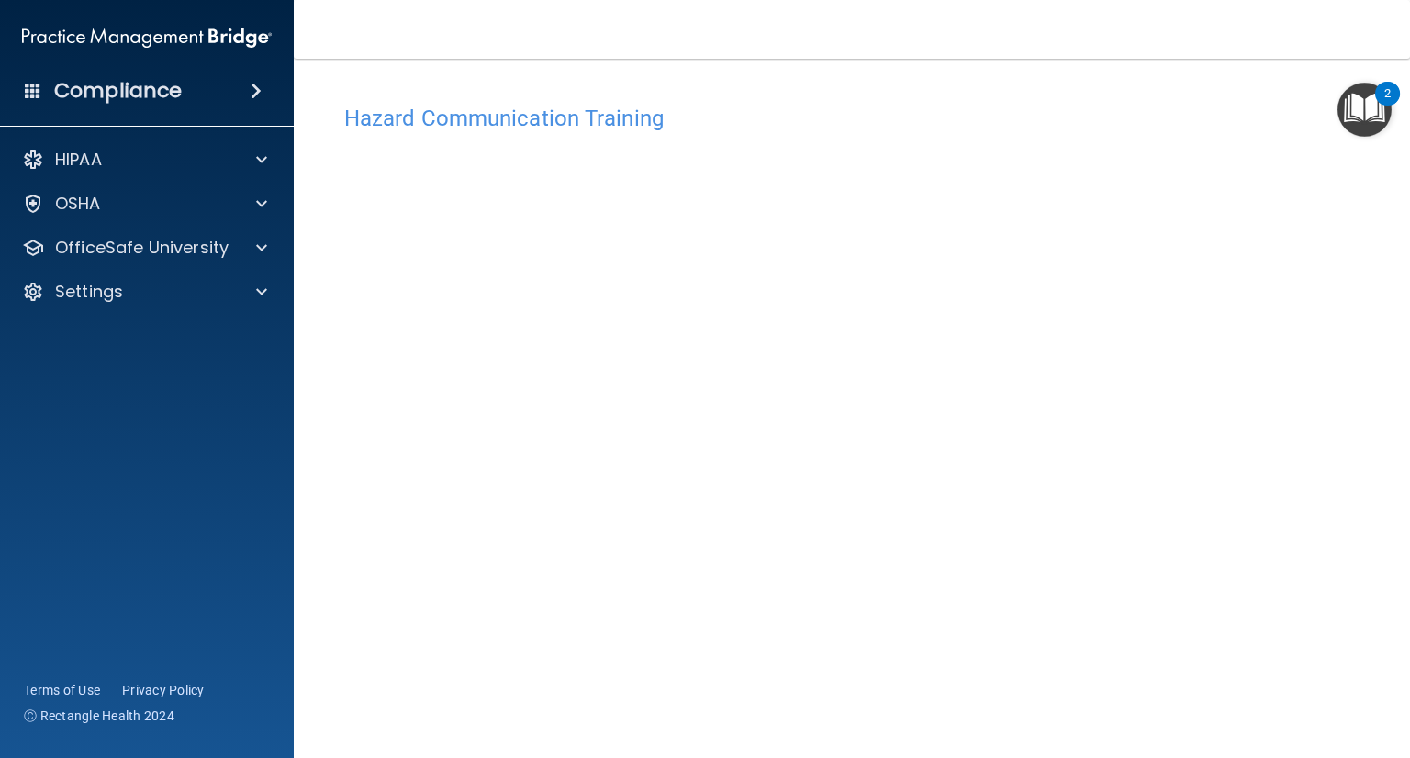
scroll to position [70, 0]
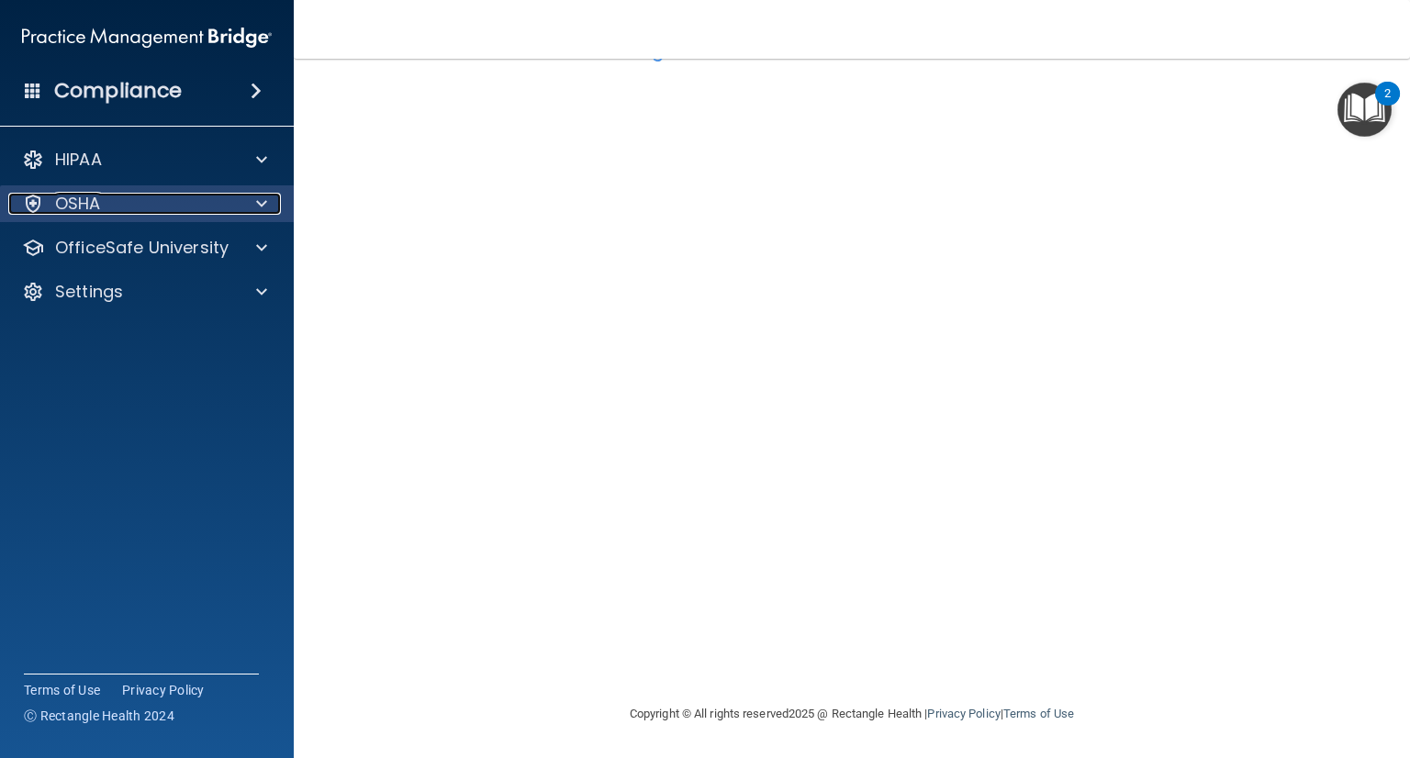
click at [136, 210] on div "OSHA" at bounding box center [122, 204] width 228 height 22
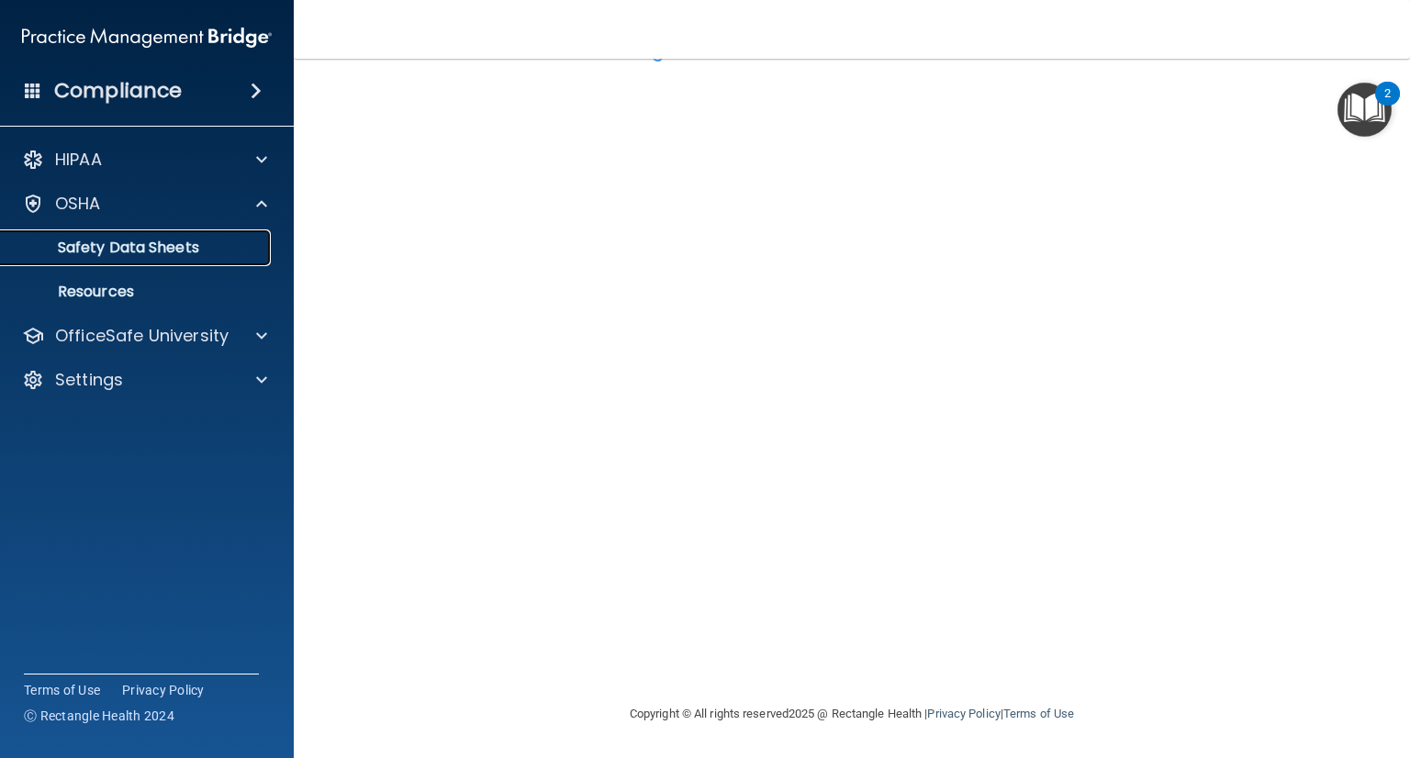
click at [162, 246] on p "Safety Data Sheets" at bounding box center [137, 248] width 251 height 18
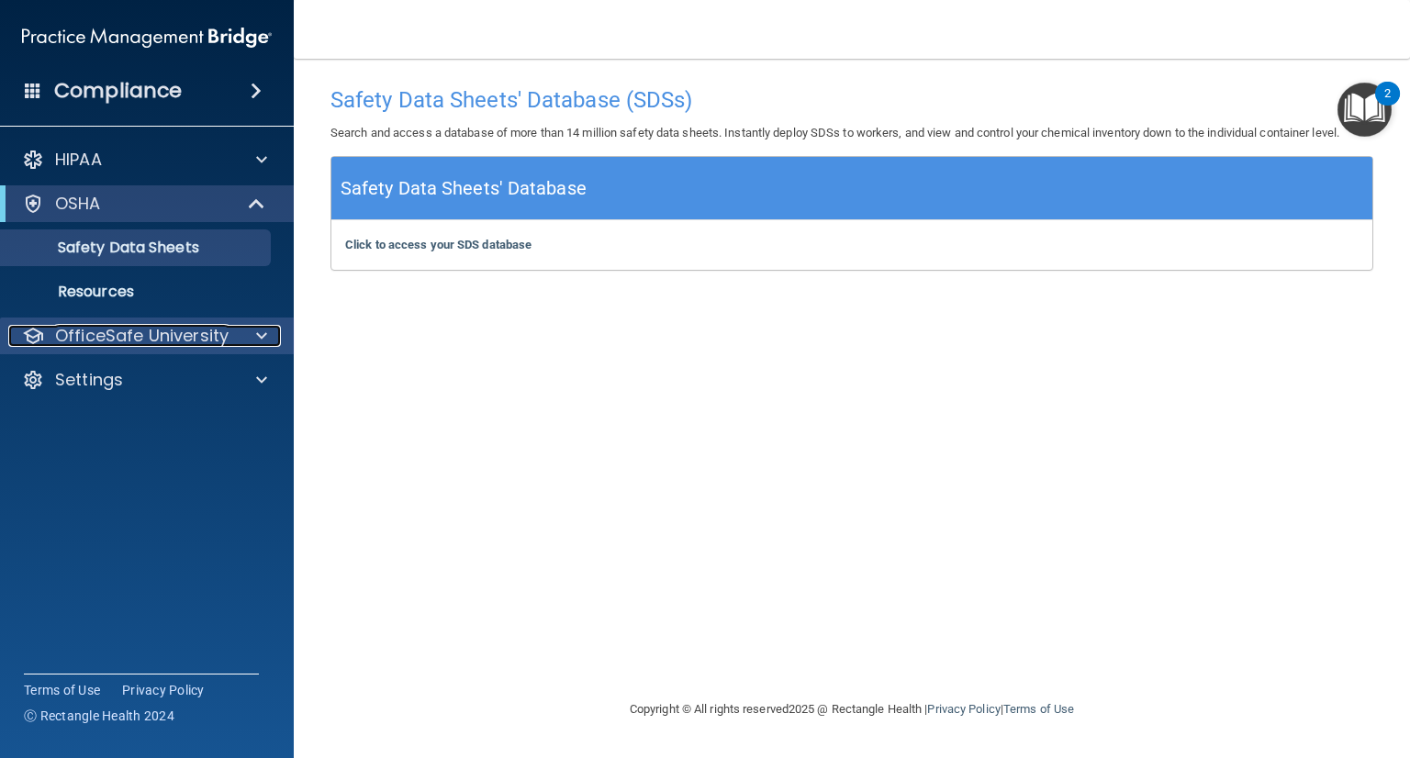
click at [229, 334] on div "OfficeSafe University" at bounding box center [122, 336] width 228 height 22
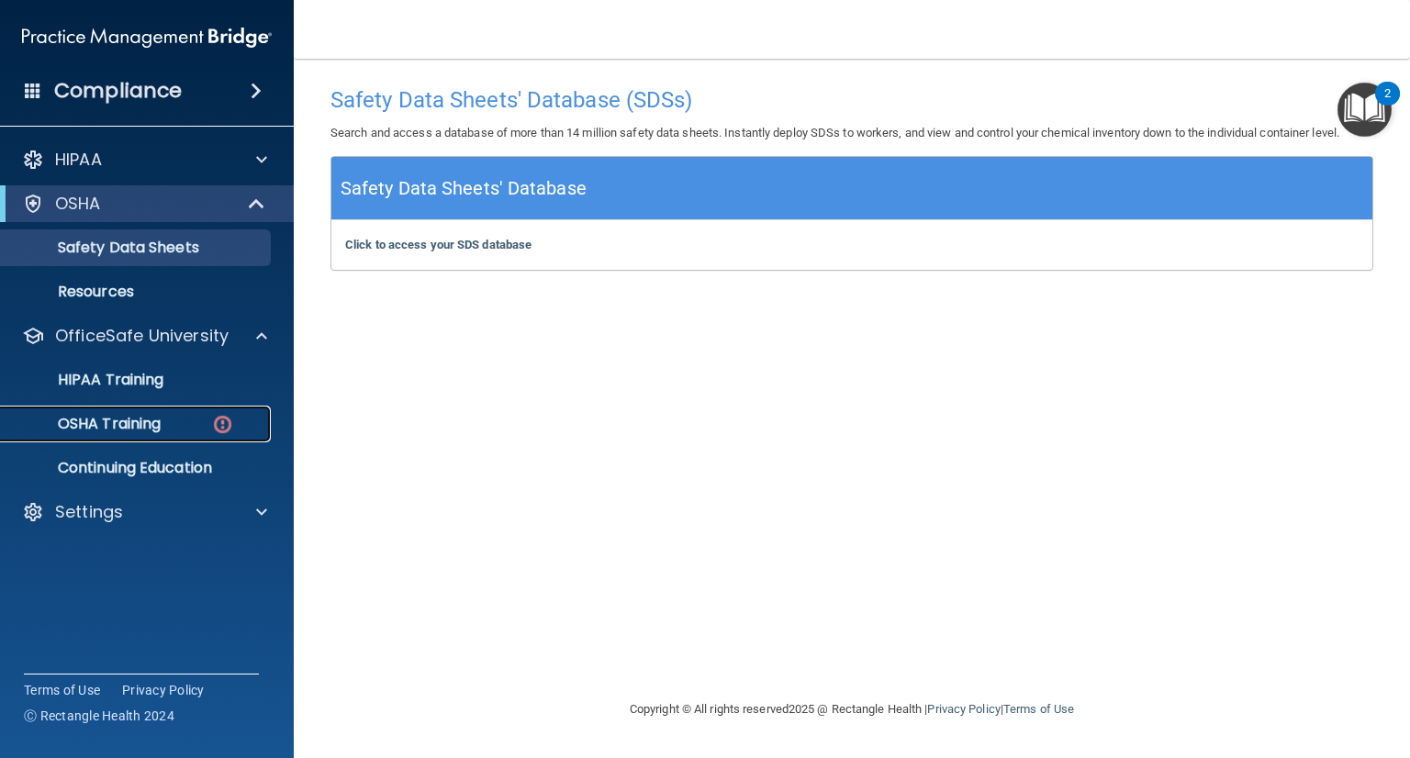
click at [172, 417] on div "OSHA Training" at bounding box center [137, 424] width 251 height 18
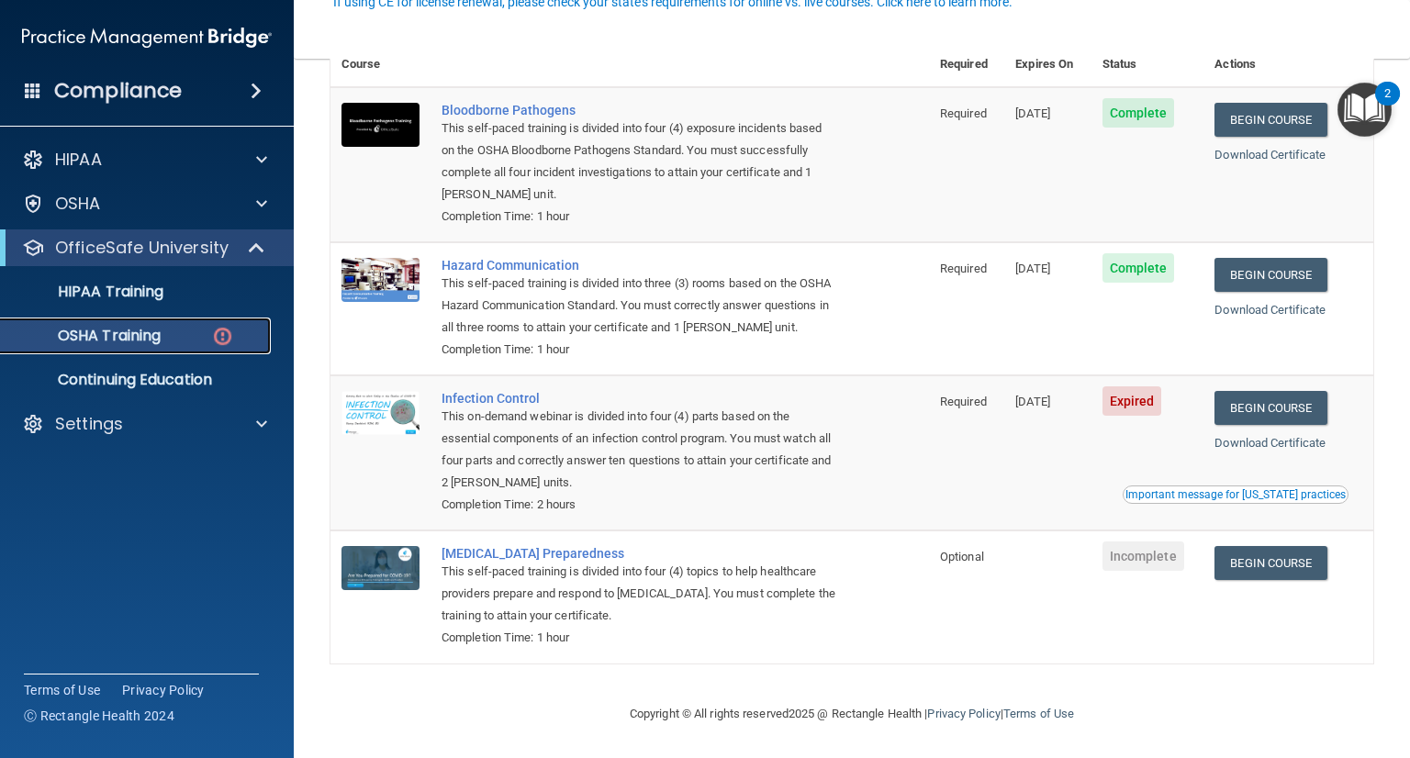
scroll to position [195, 0]
click at [1279, 403] on link "Begin Course" at bounding box center [1270, 408] width 112 height 34
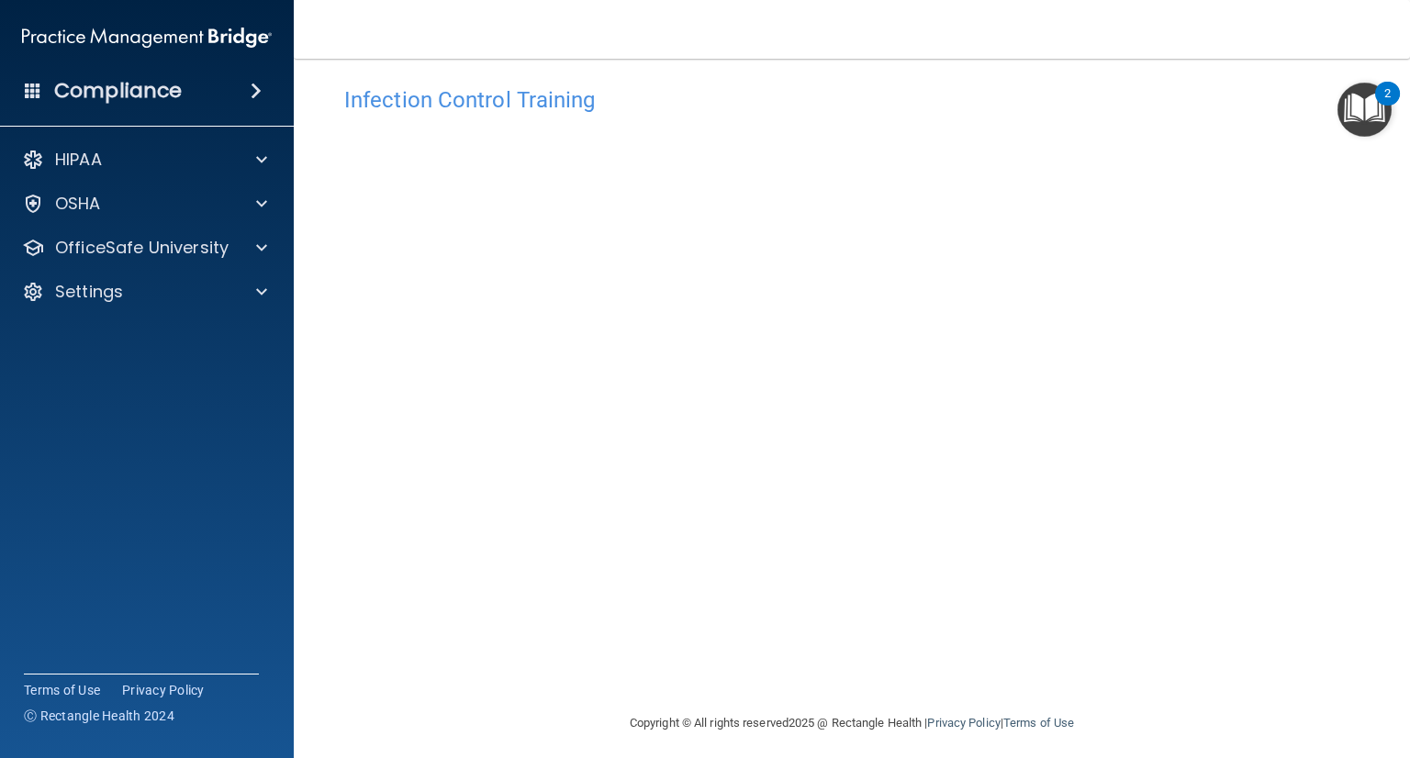
scroll to position [28, 0]
